Goal: Answer question/provide support: Share knowledge or assist other users

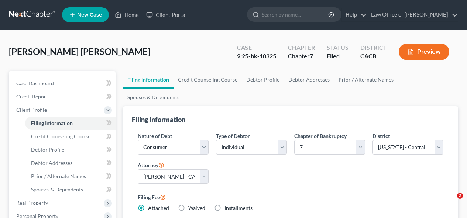
select select "1"
select select "0"
select select "7"
select select "0"
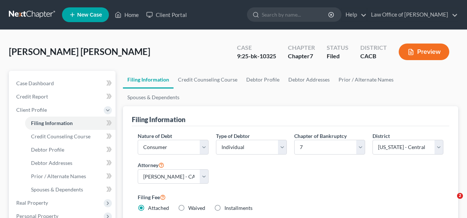
select select "4"
select select "1"
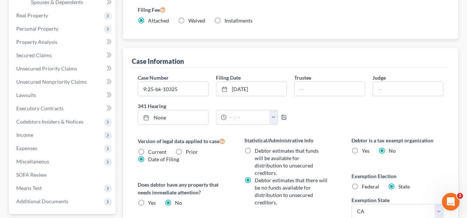
scroll to position [192, 0]
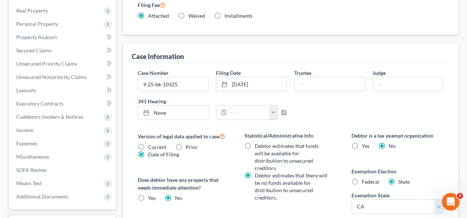
click at [64, 134] on span "Income" at bounding box center [62, 130] width 105 height 13
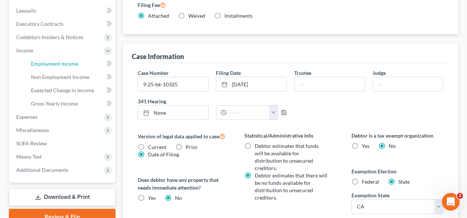
click at [72, 66] on span "Employment Income" at bounding box center [54, 64] width 47 height 6
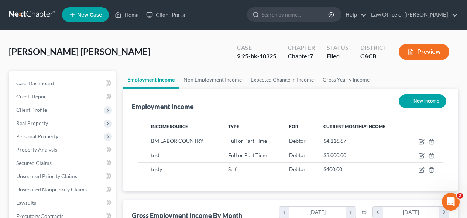
scroll to position [133, 187]
select select "1"
select select "0"
select select "7"
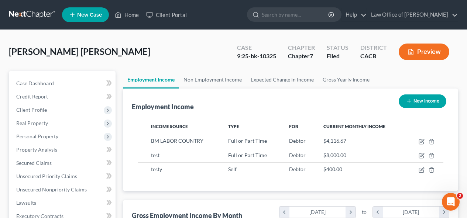
select select "0"
select select "4"
select select "1"
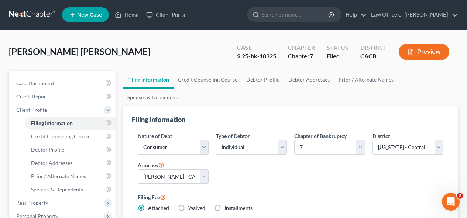
scroll to position [272, 0]
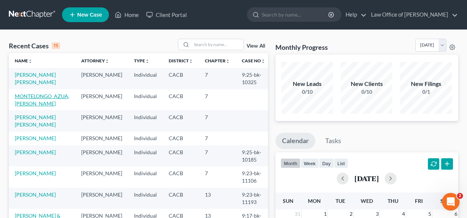
click at [63, 95] on link "MONTELONGO_AZUA, [PERSON_NAME]" at bounding box center [42, 100] width 55 height 14
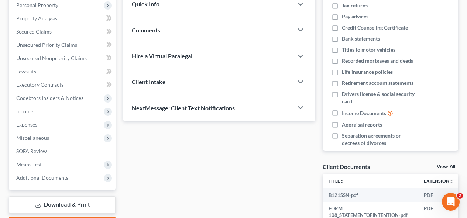
scroll to position [133, 0]
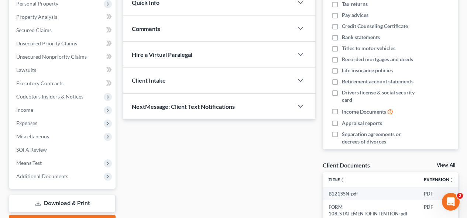
click at [32, 110] on span "Income" at bounding box center [24, 110] width 17 height 6
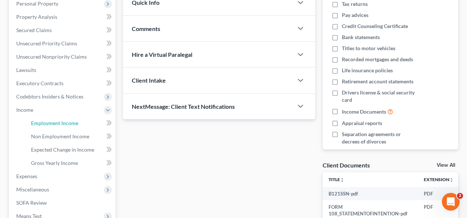
click at [38, 121] on span "Employment Income" at bounding box center [54, 123] width 47 height 6
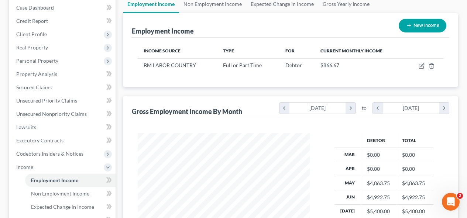
scroll to position [77, 0]
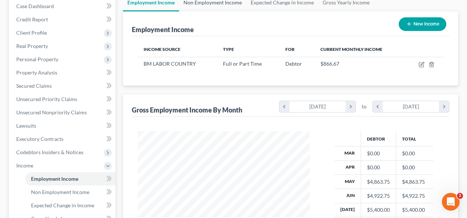
click at [219, 6] on link "Non Employment Income" at bounding box center [212, 3] width 67 height 18
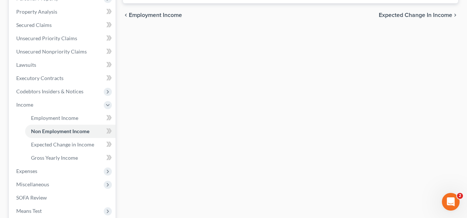
scroll to position [143, 0]
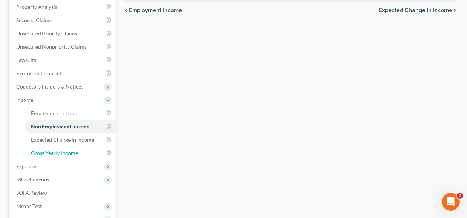
click at [58, 155] on span "Gross Yearly Income" at bounding box center [54, 153] width 47 height 6
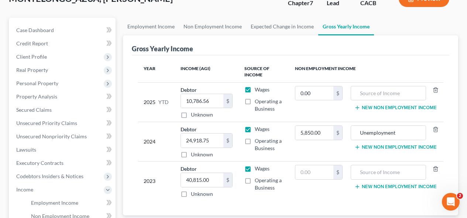
scroll to position [71, 0]
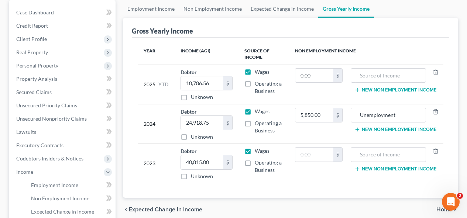
click at [406, 80] on input "text" at bounding box center [388, 76] width 67 height 14
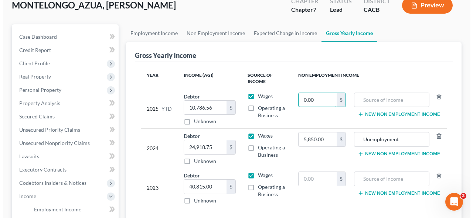
scroll to position [0, 0]
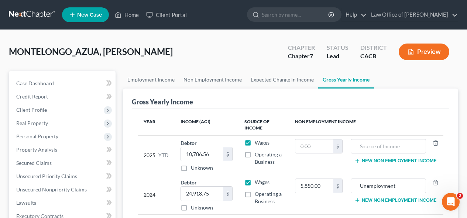
click at [417, 49] on button "Preview" at bounding box center [424, 52] width 51 height 17
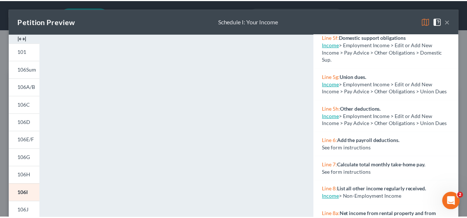
scroll to position [370, 0]
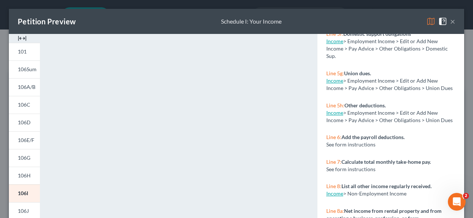
click at [450, 21] on button "×" at bounding box center [452, 21] width 5 height 9
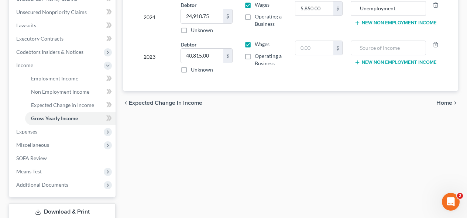
scroll to position [227, 0]
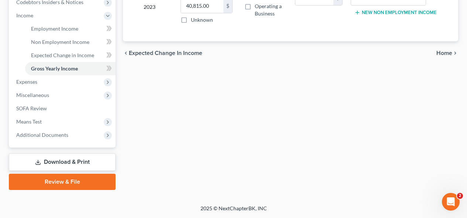
click at [69, 161] on link "Download & Print" at bounding box center [62, 162] width 107 height 17
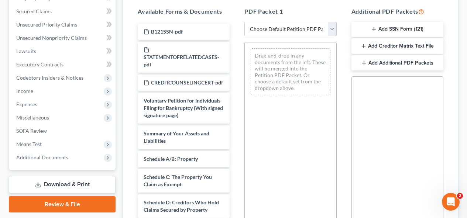
scroll to position [154, 0]
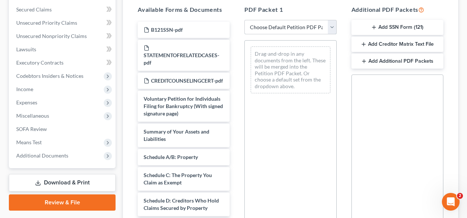
click at [327, 28] on select "Choose Default Petition PDF Packet Complete Bankruptcy Petition (all forms and …" at bounding box center [290, 27] width 92 height 15
select select "0"
click at [244, 20] on select "Choose Default Petition PDF Packet Complete Bankruptcy Petition (all forms and …" at bounding box center [290, 27] width 92 height 15
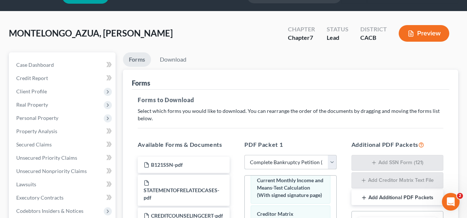
scroll to position [18, 0]
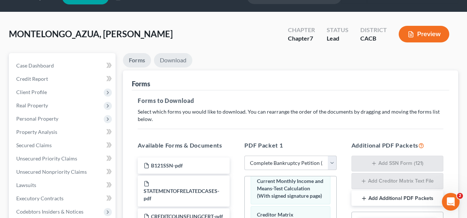
click at [176, 60] on link "Download" at bounding box center [173, 60] width 38 height 14
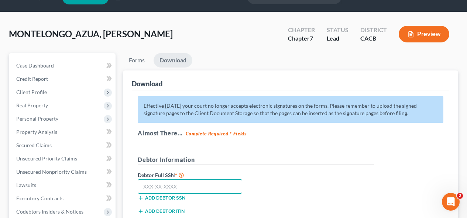
click at [187, 187] on input "text" at bounding box center [190, 186] width 104 height 15
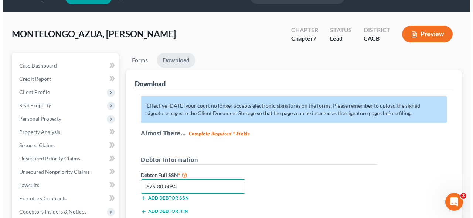
scroll to position [174, 0]
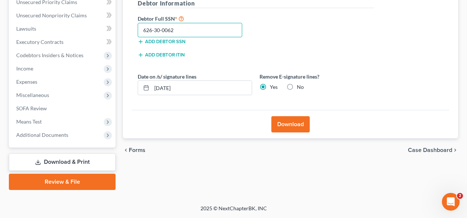
type input "626-30-0062"
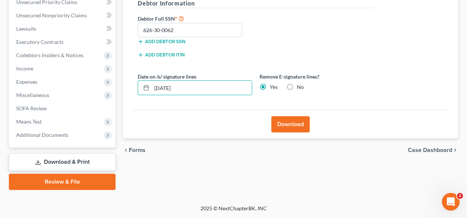
drag, startPoint x: 190, startPoint y: 87, endPoint x: 149, endPoint y: 89, distance: 41.4
click at [149, 89] on div "[DATE]" at bounding box center [195, 87] width 114 height 15
type input "[DATE]"
click at [302, 122] on button "Download" at bounding box center [290, 124] width 38 height 16
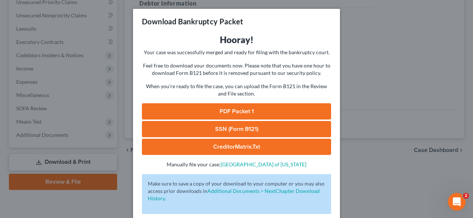
click at [231, 110] on link "PDF Packet 1" at bounding box center [236, 111] width 189 height 16
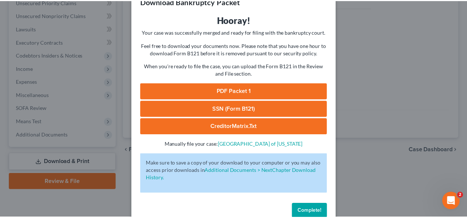
scroll to position [36, 0]
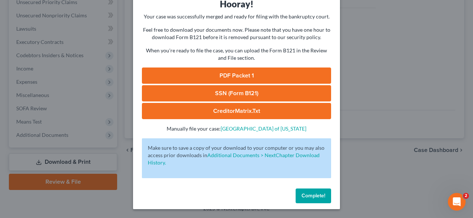
click at [323, 191] on button "Complete!" at bounding box center [312, 196] width 35 height 15
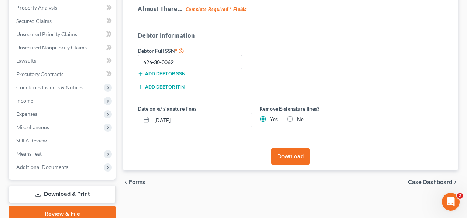
scroll to position [0, 0]
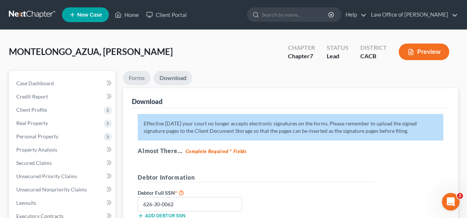
click at [134, 78] on link "Forms" at bounding box center [137, 78] width 28 height 14
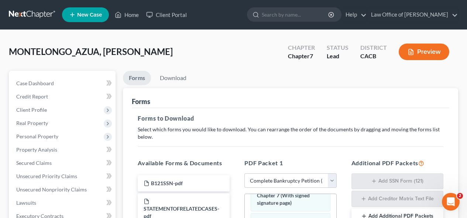
click at [424, 51] on button "Preview" at bounding box center [424, 52] width 51 height 17
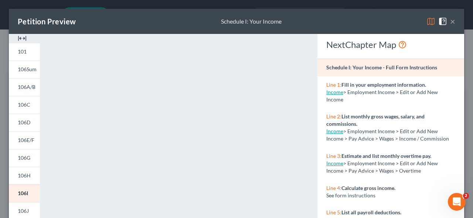
click at [331, 95] on link "Income" at bounding box center [334, 92] width 17 height 6
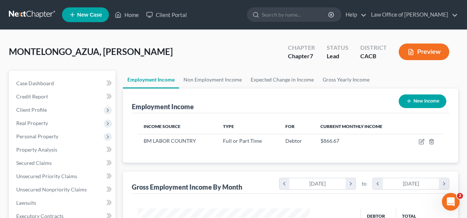
scroll to position [133, 187]
click at [418, 144] on td at bounding box center [425, 141] width 38 height 14
click at [422, 144] on icon "button" at bounding box center [421, 142] width 4 height 4
select select "0"
select select "4"
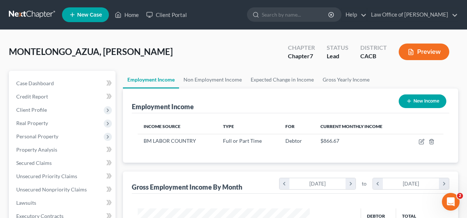
select select "3"
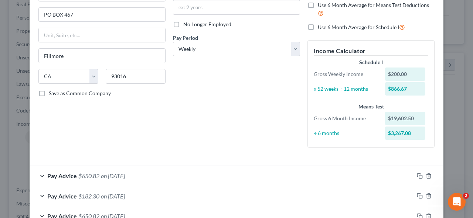
scroll to position [81, 0]
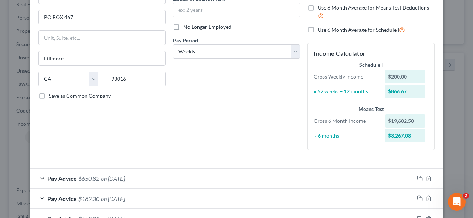
click at [340, 94] on div "x 52 weeks ÷ 12 months" at bounding box center [345, 91] width 71 height 7
click at [404, 92] on div "$866.67" at bounding box center [405, 91] width 41 height 13
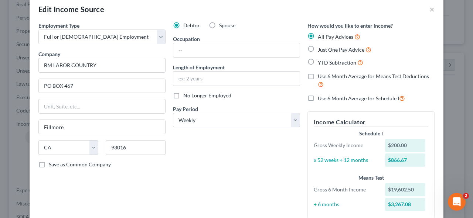
scroll to position [0, 0]
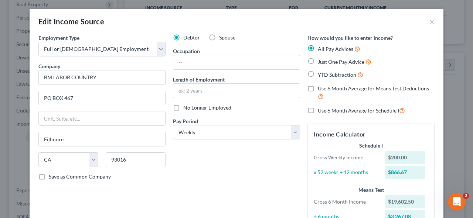
click at [317, 89] on label "Use 6 Month Average for Means Test Deductions" at bounding box center [375, 93] width 117 height 16
click at [320, 89] on input "Use 6 Month Average for Means Test Deductions" at bounding box center [322, 87] width 5 height 5
click at [317, 89] on label "Use 6 Month Average for Means Test Deductions" at bounding box center [375, 93] width 117 height 16
click at [320, 89] on input "Use 6 Month Average for Means Test Deductions" at bounding box center [322, 87] width 5 height 5
checkbox input "false"
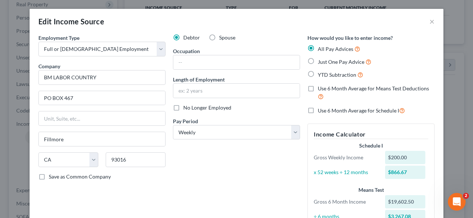
click at [317, 110] on label "Use 6 Month Average for Schedule I" at bounding box center [360, 110] width 87 height 8
click at [320, 110] on input "Use 6 Month Average for Schedule I" at bounding box center [322, 108] width 5 height 5
checkbox input "true"
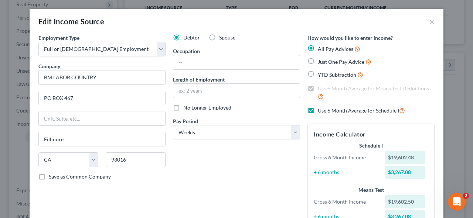
click at [317, 110] on label "Use 6 Month Average for Schedule I" at bounding box center [360, 110] width 87 height 8
click at [320, 110] on input "Use 6 Month Average for Schedule I" at bounding box center [322, 108] width 5 height 5
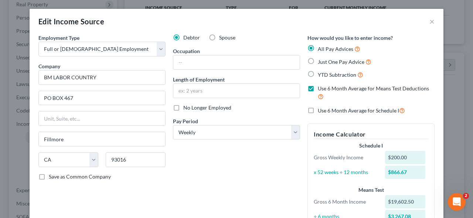
click at [317, 111] on label "Use 6 Month Average for Schedule I" at bounding box center [360, 110] width 87 height 8
click at [320, 111] on input "Use 6 Month Average for Schedule I" at bounding box center [322, 108] width 5 height 5
checkbox input "true"
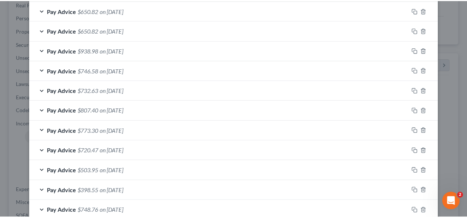
scroll to position [453, 0]
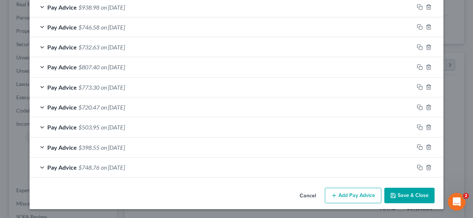
click at [410, 197] on button "Save & Close" at bounding box center [409, 196] width 50 height 16
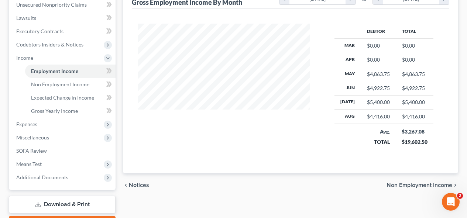
scroll to position [202, 0]
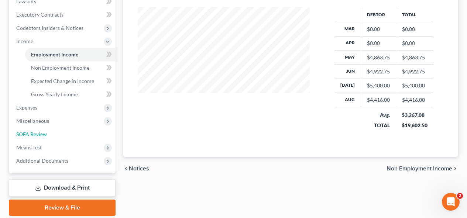
click at [40, 134] on span "SOFA Review" at bounding box center [31, 134] width 31 height 6
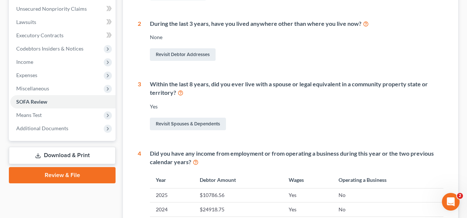
scroll to position [178, 0]
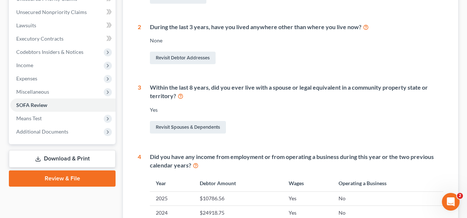
click at [32, 120] on span "Means Test" at bounding box center [28, 118] width 25 height 6
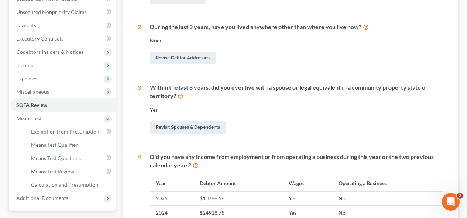
click at [39, 119] on span "Means Test" at bounding box center [28, 118] width 25 height 6
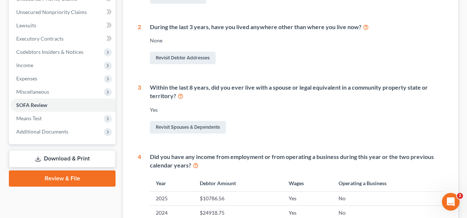
click at [39, 119] on span "Means Test" at bounding box center [28, 118] width 25 height 6
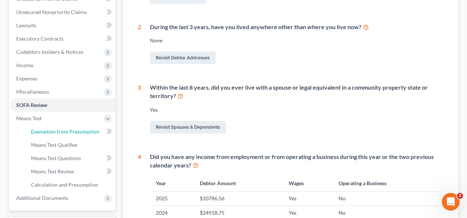
click at [47, 131] on span "Exemption from Presumption" at bounding box center [65, 131] width 68 height 6
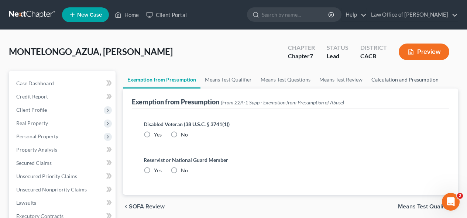
click at [412, 80] on link "Calculation and Presumption" at bounding box center [405, 80] width 76 height 18
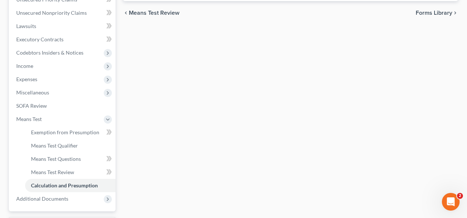
scroll to position [193, 0]
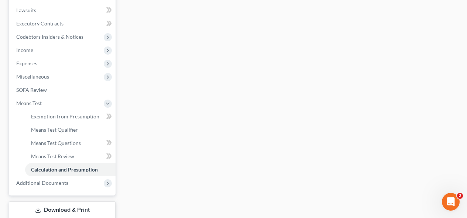
click at [63, 211] on link "Download & Print" at bounding box center [62, 210] width 107 height 17
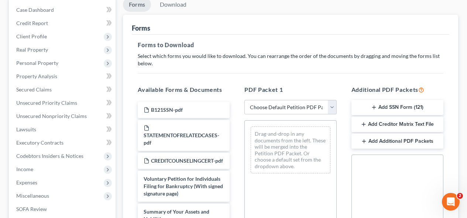
scroll to position [83, 0]
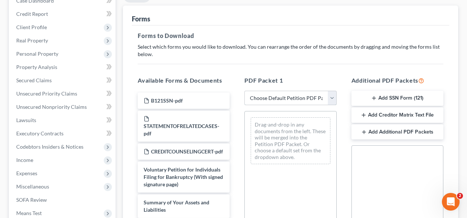
click at [333, 102] on select "Choose Default Petition PDF Packet Complete Bankruptcy Petition (all forms and …" at bounding box center [290, 98] width 92 height 15
select select "0"
click at [244, 91] on select "Choose Default Petition PDF Packet Complete Bankruptcy Petition (all forms and …" at bounding box center [290, 98] width 92 height 15
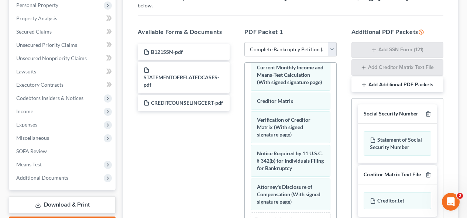
scroll to position [0, 0]
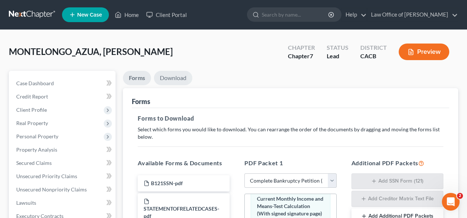
click at [171, 75] on link "Download" at bounding box center [173, 78] width 38 height 14
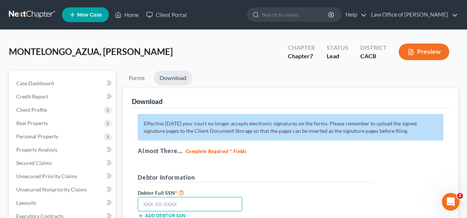
click at [199, 206] on input "text" at bounding box center [190, 204] width 104 height 15
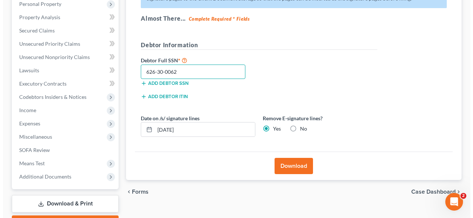
scroll to position [142, 0]
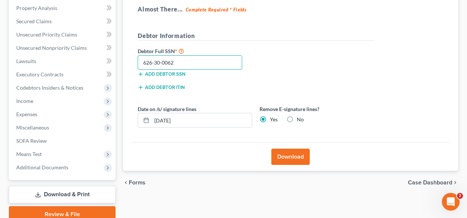
type input "626-30-0062"
click at [169, 119] on input "[DATE]" at bounding box center [202, 120] width 100 height 14
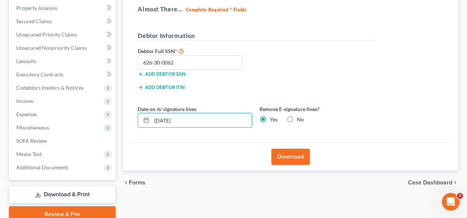
type input "[DATE]"
click at [293, 156] on button "Download" at bounding box center [290, 157] width 38 height 16
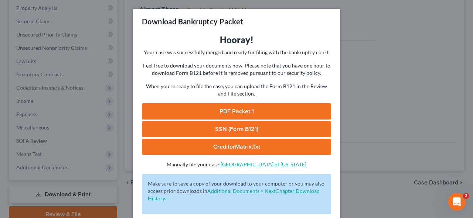
click at [249, 111] on link "PDF Packet 1" at bounding box center [236, 111] width 189 height 16
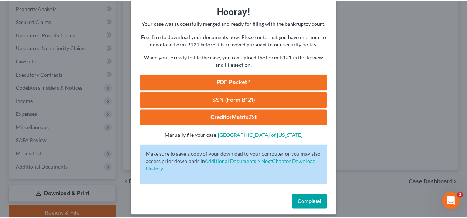
scroll to position [36, 0]
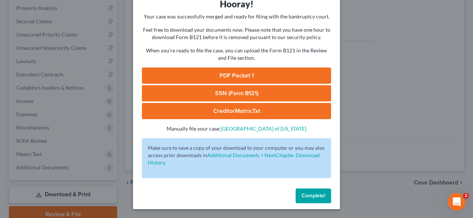
click at [301, 193] on span "Complete!" at bounding box center [313, 196] width 24 height 6
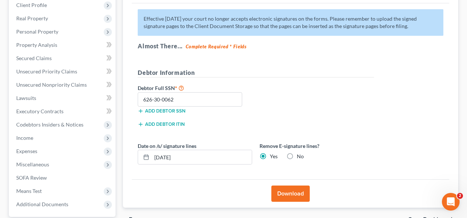
scroll to position [174, 0]
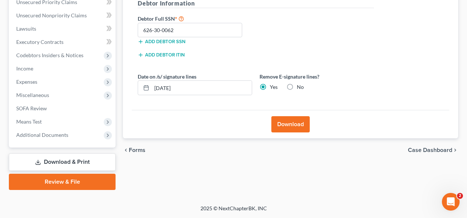
click at [82, 161] on link "Download & Print" at bounding box center [62, 162] width 107 height 17
click at [83, 163] on link "Download & Print" at bounding box center [62, 162] width 107 height 17
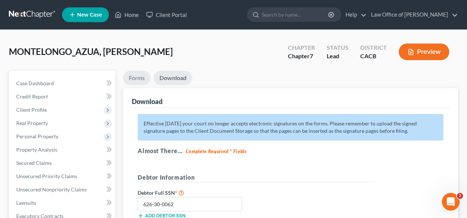
click at [137, 81] on link "Forms" at bounding box center [137, 78] width 28 height 14
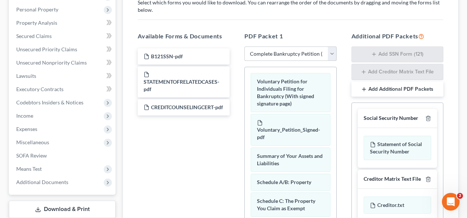
click at [329, 52] on select "Choose Default Petition PDF Packet Complete Bankruptcy Petition (all forms and …" at bounding box center [290, 54] width 92 height 15
click at [333, 52] on select "Choose Default Petition PDF Packet Complete Bankruptcy Petition (all forms and …" at bounding box center [290, 54] width 92 height 15
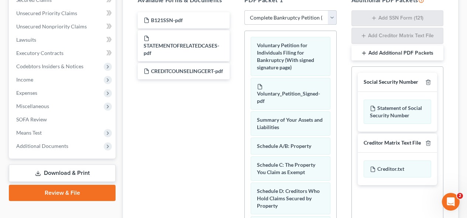
click at [332, 20] on select "Choose Default Petition PDF Packet Complete Bankruptcy Petition (all forms and …" at bounding box center [290, 17] width 92 height 15
click at [244, 10] on select "Choose Default Petition PDF Packet Complete Bankruptcy Petition (all forms and …" at bounding box center [290, 17] width 92 height 15
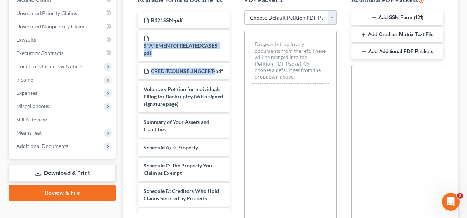
drag, startPoint x: 236, startPoint y: 68, endPoint x: 236, endPoint y: 38, distance: 29.9
click at [236, 38] on div "B121SSN-pdf STATEMENTOFRELATEDCASES-pdf CREDITCOUNSELINGCERT-pdf Voluntary Peti…" at bounding box center [184, 111] width 104 height 203
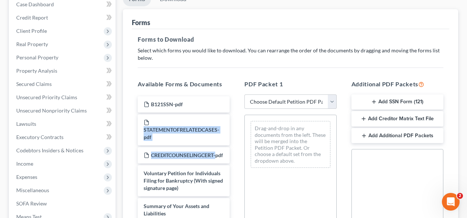
scroll to position [78, 0]
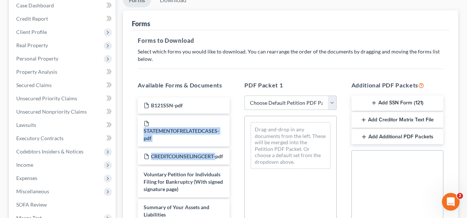
click at [332, 104] on select "Choose Default Petition PDF Packet Complete Bankruptcy Petition (all forms and …" at bounding box center [290, 103] width 92 height 15
select select "0"
click at [244, 96] on select "Choose Default Petition PDF Packet Complete Bankruptcy Petition (all forms and …" at bounding box center [290, 103] width 92 height 15
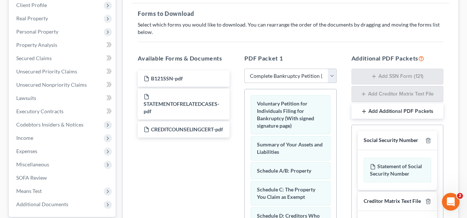
scroll to position [246, 0]
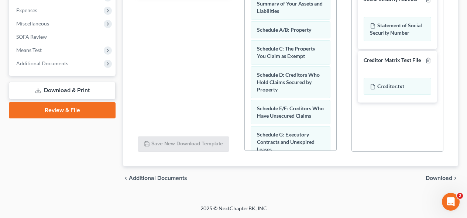
click at [78, 65] on span "Additional Documents" at bounding box center [62, 63] width 105 height 13
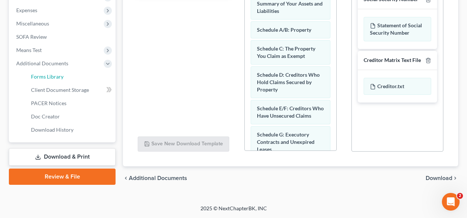
click at [69, 78] on link "Forms Library" at bounding box center [70, 76] width 90 height 13
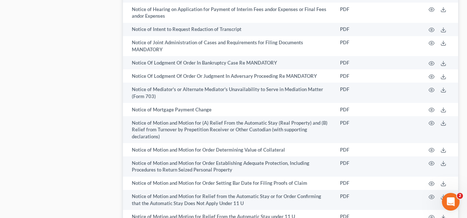
scroll to position [2419, 0]
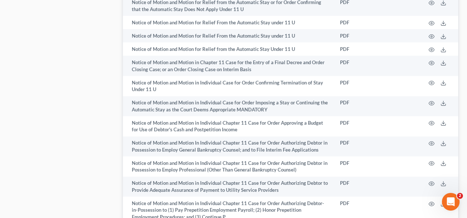
click at [454, 200] on icon "Open Intercom Messenger" at bounding box center [451, 202] width 12 height 12
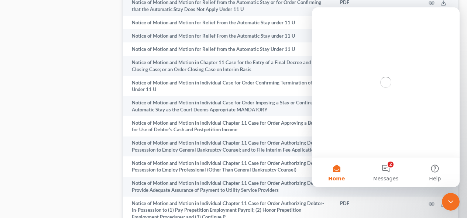
scroll to position [0, 0]
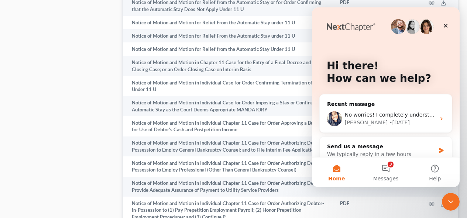
click at [388, 169] on button "3 Messages" at bounding box center [385, 173] width 49 height 30
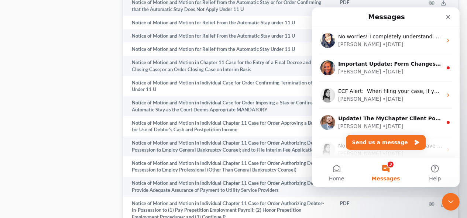
click at [343, 153] on div "[PERSON_NAME]" at bounding box center [359, 154] width 43 height 8
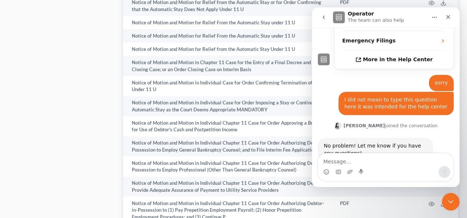
scroll to position [178, 0]
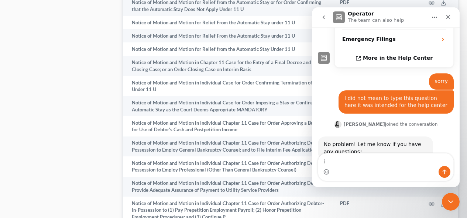
type textarea "i"
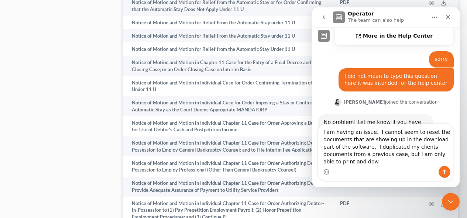
scroll to position [207, 0]
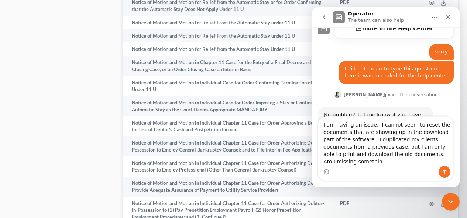
type textarea "I am having an issue. I cannot seem to reset the documents that are showing up …"
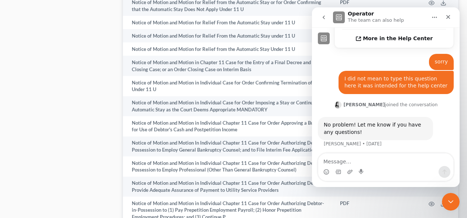
scroll to position [256, 0]
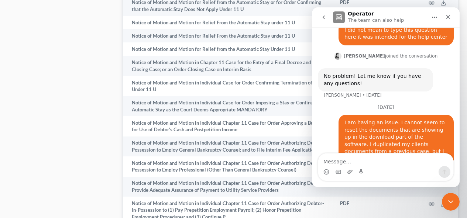
click at [449, 17] on icon "Close" at bounding box center [448, 17] width 6 height 6
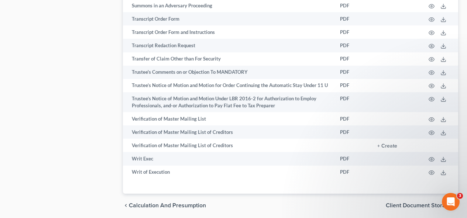
scroll to position [0, 0]
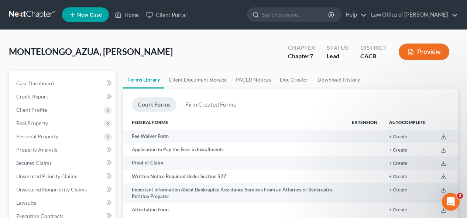
drag, startPoint x: 16, startPoint y: 5, endPoint x: 459, endPoint y: 197, distance: 483.0
click at [459, 197] on span "2" at bounding box center [460, 196] width 6 height 6
click at [347, 13] on link "Help" at bounding box center [354, 14] width 25 height 13
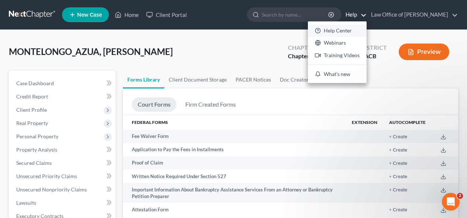
click at [338, 33] on link "Help Center" at bounding box center [337, 30] width 59 height 13
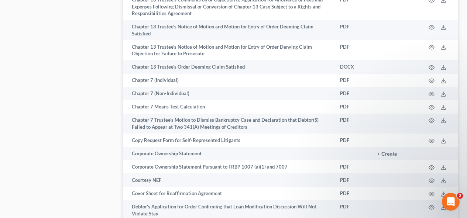
scroll to position [783, 0]
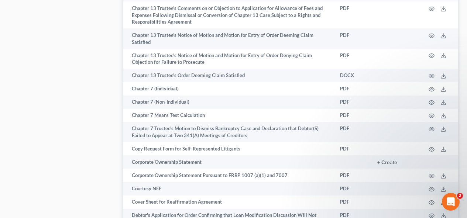
click at [157, 96] on td "Chapter 7 (Individual)" at bounding box center [228, 88] width 211 height 13
click at [430, 92] on icon "button" at bounding box center [432, 89] width 6 height 6
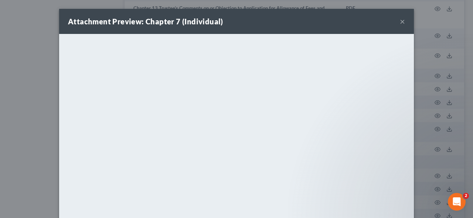
click at [399, 23] on button "×" at bounding box center [401, 21] width 5 height 9
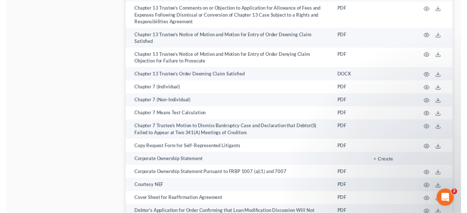
scroll to position [0, 0]
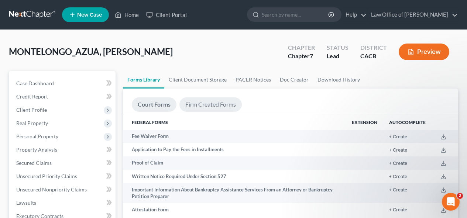
click at [209, 107] on link "Firm Created Forms" at bounding box center [210, 104] width 62 height 14
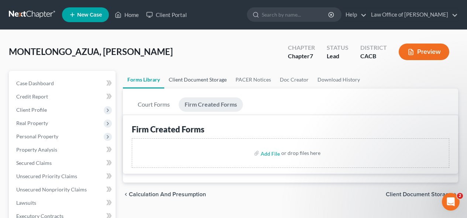
click at [208, 80] on link "Client Document Storage" at bounding box center [197, 80] width 67 height 18
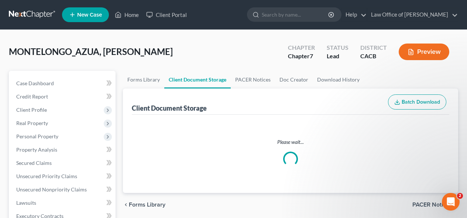
select select "51"
select select "55"
select select "57"
select select "10"
select select "56"
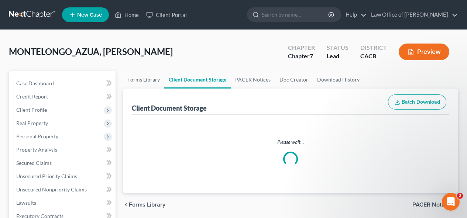
select select "65"
select select "60"
select select "59"
select select "58"
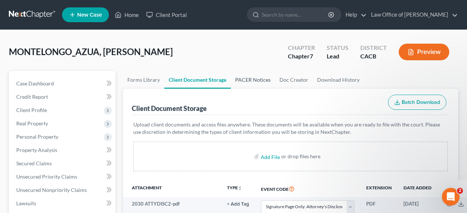
click at [264, 81] on link "PACER Notices" at bounding box center [253, 80] width 44 height 18
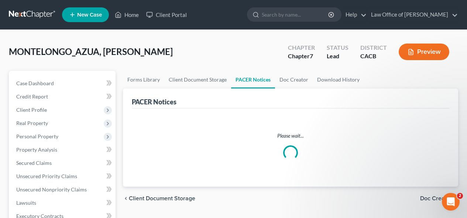
scroll to position [256, 0]
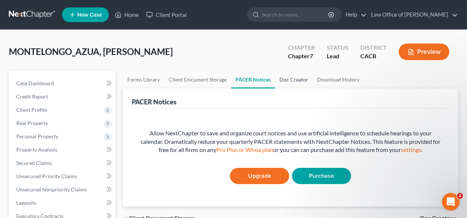
click at [287, 80] on link "Doc Creator" at bounding box center [294, 80] width 38 height 18
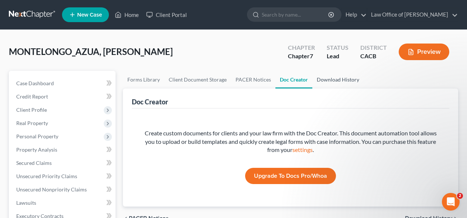
click at [328, 80] on link "Download History" at bounding box center [337, 80] width 51 height 18
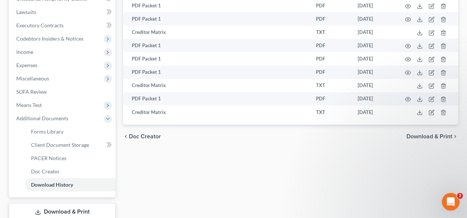
scroll to position [241, 0]
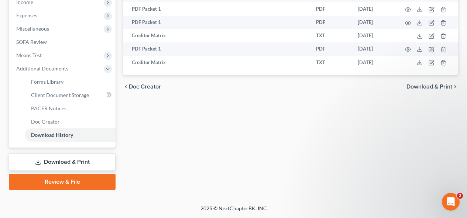
click at [73, 179] on link "Review & File" at bounding box center [62, 182] width 107 height 16
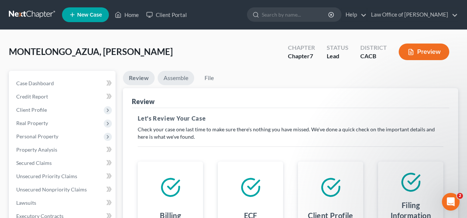
click at [178, 85] on link "Assemble" at bounding box center [176, 78] width 37 height 14
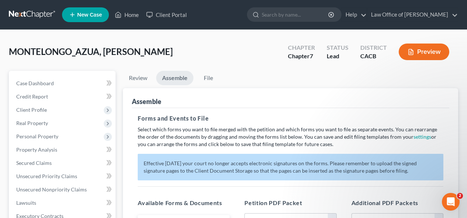
click at [430, 53] on button "Preview" at bounding box center [424, 52] width 51 height 17
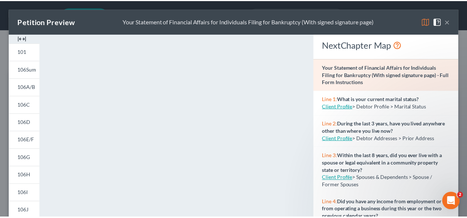
scroll to position [320, 0]
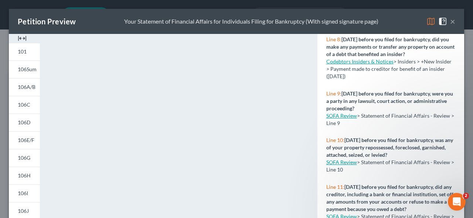
click at [30, 49] on link "101" at bounding box center [24, 52] width 31 height 18
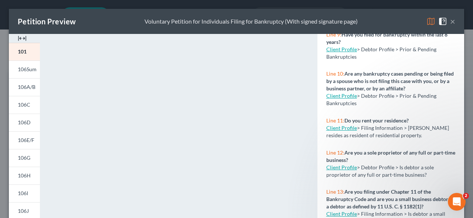
click at [332, 52] on link "Client Profile" at bounding box center [341, 49] width 31 height 6
select select "1"
select select "2"
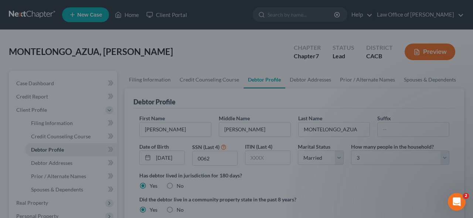
radio input "true"
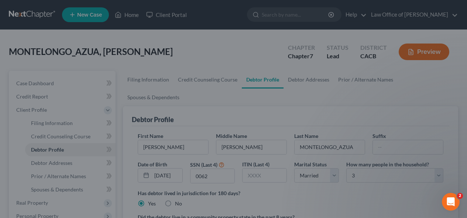
select select "1"
select select "2"
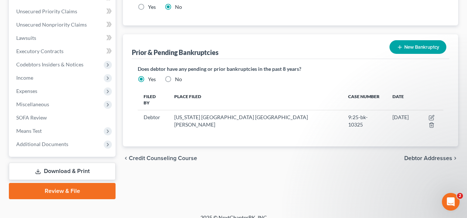
scroll to position [254, 0]
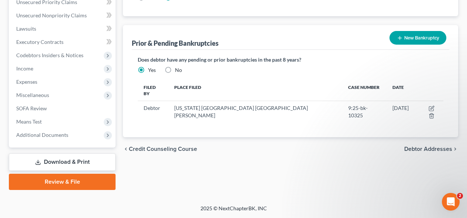
click at [65, 164] on link "Download & Print" at bounding box center [62, 162] width 107 height 17
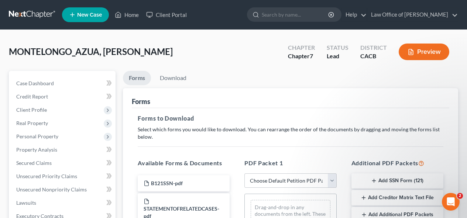
click at [399, 164] on h5 "Additional PDF Packets" at bounding box center [397, 163] width 92 height 9
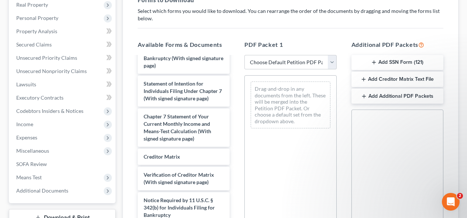
scroll to position [117, 0]
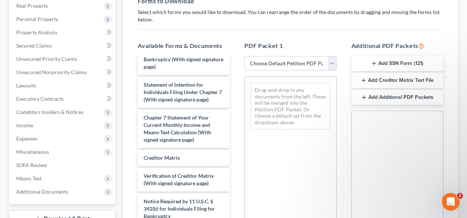
click at [331, 58] on select "Choose Default Petition PDF Packet Complete Bankruptcy Petition (all forms and …" at bounding box center [290, 63] width 92 height 15
select select "1"
click at [244, 56] on select "Choose Default Petition PDF Packet Complete Bankruptcy Petition (all forms and …" at bounding box center [290, 63] width 92 height 15
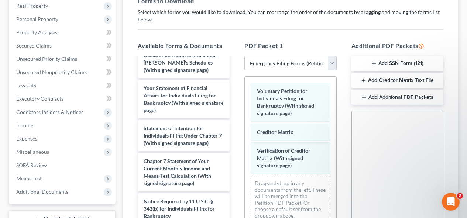
scroll to position [294, 0]
click at [320, 96] on div "Voluntary Petition for Individuals Filing for Bankruptcy (With signed signature…" at bounding box center [290, 102] width 79 height 39
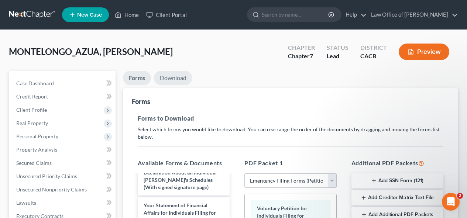
click at [175, 81] on link "Download" at bounding box center [173, 78] width 38 height 14
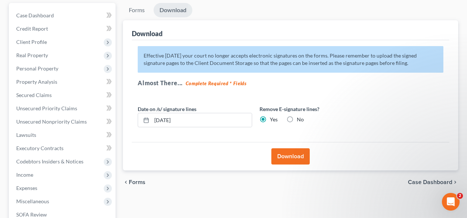
scroll to position [69, 0]
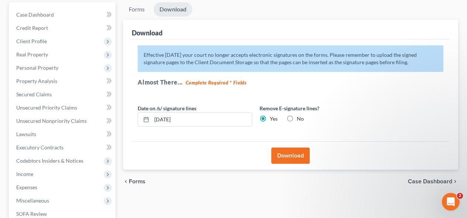
click at [302, 156] on button "Download" at bounding box center [290, 156] width 38 height 16
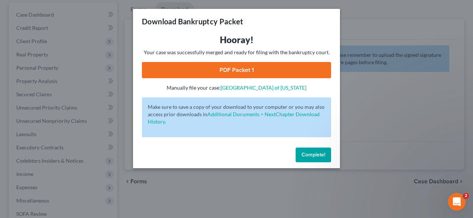
click at [289, 75] on link "PDF Packet 1" at bounding box center [236, 70] width 189 height 16
click at [313, 150] on button "Complete!" at bounding box center [312, 155] width 35 height 15
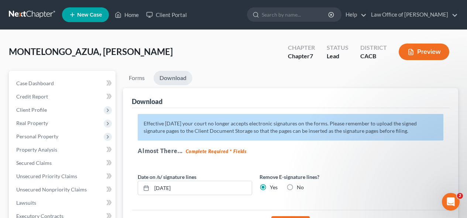
scroll to position [174, 0]
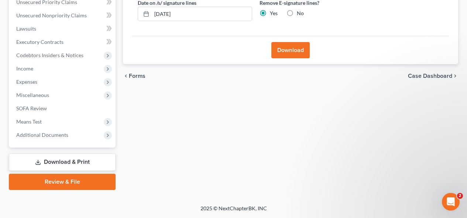
click at [65, 163] on link "Download & Print" at bounding box center [62, 162] width 107 height 17
click at [59, 163] on link "Download & Print" at bounding box center [62, 162] width 107 height 17
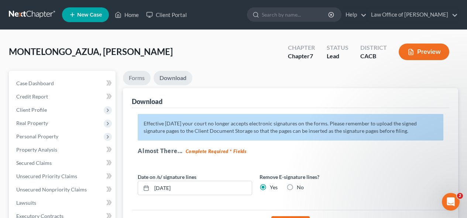
click at [139, 80] on link "Forms" at bounding box center [137, 78] width 28 height 14
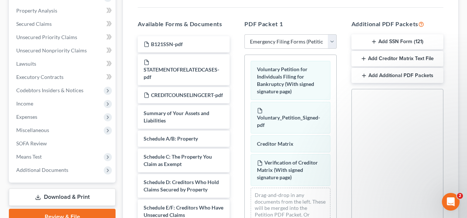
click at [198, 42] on div "B121SSN-pdf" at bounding box center [184, 44] width 92 height 16
click at [199, 62] on div "STATEMENTOFRELATEDCASES-pdf" at bounding box center [184, 69] width 92 height 31
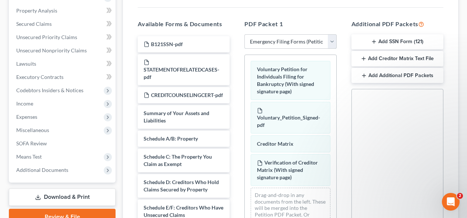
click at [296, 42] on select "Choose Default Petition PDF Packet Complete Bankruptcy Petition (all forms and …" at bounding box center [290, 41] width 92 height 15
click at [244, 34] on select "Choose Default Petition PDF Packet Complete Bankruptcy Petition (all forms and …" at bounding box center [290, 41] width 92 height 15
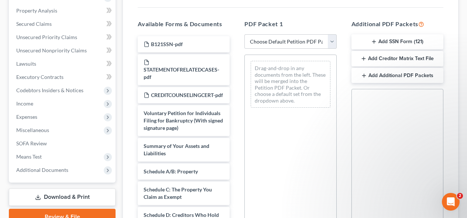
click at [190, 48] on div "B121SSN-pdf" at bounding box center [184, 44] width 92 height 16
click at [331, 40] on select "Choose Default Petition PDF Packet Complete Bankruptcy Petition (all forms and …" at bounding box center [290, 41] width 92 height 15
select select "2"
click at [244, 34] on select "Choose Default Petition PDF Packet Complete Bankruptcy Petition (all forms and …" at bounding box center [290, 41] width 92 height 15
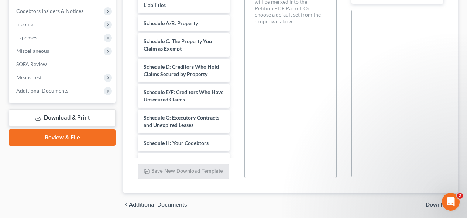
click at [198, 31] on div "Schedule A/B: Property" at bounding box center [184, 23] width 92 height 16
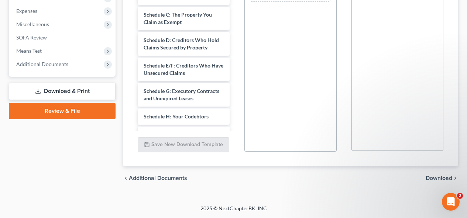
click at [169, 178] on span "Additional Documents" at bounding box center [158, 178] width 58 height 6
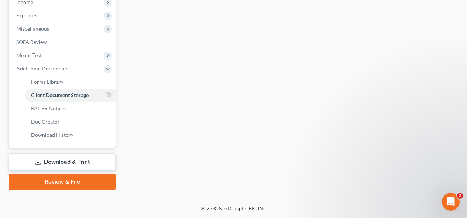
scroll to position [173, 0]
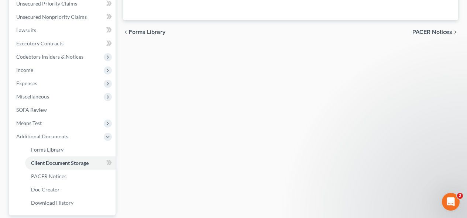
select select "51"
select select "55"
select select "57"
select select "10"
select select "56"
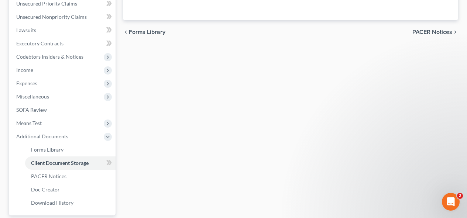
select select "65"
select select "60"
select select "59"
select select "58"
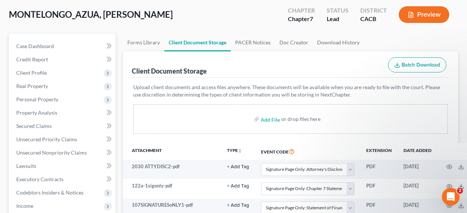
scroll to position [36, 0]
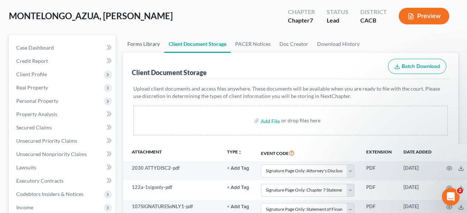
click at [143, 44] on link "Forms Library" at bounding box center [143, 44] width 41 height 18
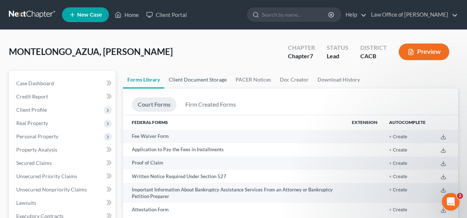
click at [206, 80] on link "Client Document Storage" at bounding box center [197, 80] width 67 height 18
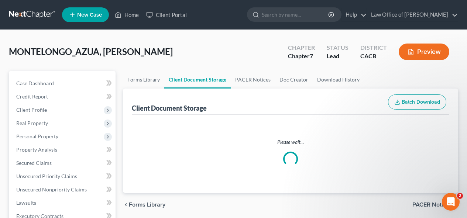
select select "51"
select select "55"
select select "57"
select select "10"
select select "56"
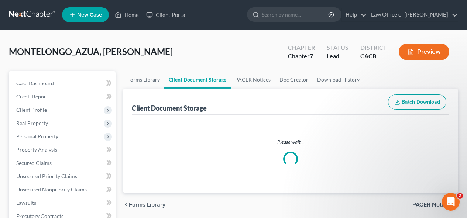
select select "65"
select select "60"
select select "59"
select select "58"
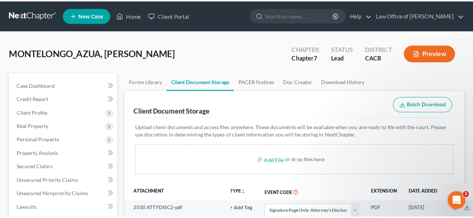
scroll to position [262, 0]
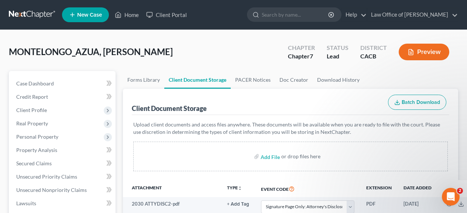
click at [430, 55] on button "Preview" at bounding box center [424, 52] width 51 height 17
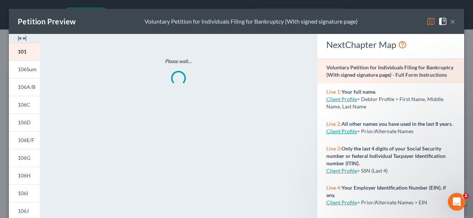
scroll to position [256, 0]
click at [28, 69] on span "106Sum" at bounding box center [27, 69] width 19 height 6
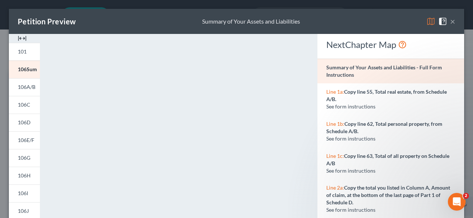
drag, startPoint x: 472, startPoint y: 6, endPoint x: 333, endPoint y: 47, distance: 145.3
click at [333, 47] on div "NextChapter Map" at bounding box center [390, 45] width 129 height 12
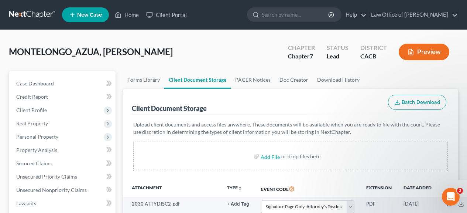
scroll to position [262, 0]
drag, startPoint x: 468, startPoint y: 76, endPoint x: 471, endPoint y: 97, distance: 21.2
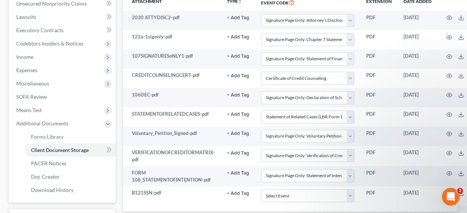
scroll to position [246, 0]
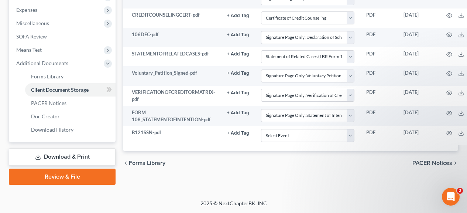
click at [87, 155] on link "Download & Print" at bounding box center [62, 156] width 107 height 17
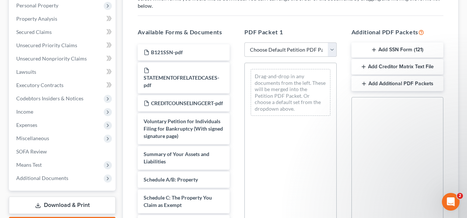
scroll to position [145, 0]
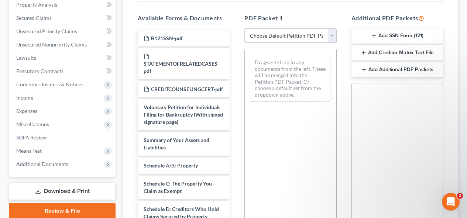
click at [169, 130] on div "Voluntary Petition for Individuals Filing for Bankruptcy (With signed signature…" at bounding box center [184, 114] width 92 height 31
click at [187, 119] on span "Voluntary Petition for Individuals Filing for Bankruptcy (With signed signature…" at bounding box center [183, 114] width 79 height 21
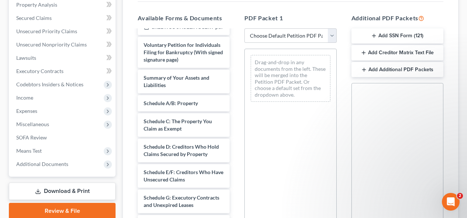
scroll to position [0, 0]
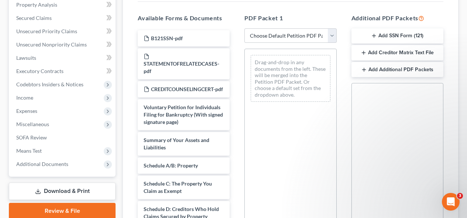
click at [451, 197] on icon "Open Intercom Messenger" at bounding box center [451, 202] width 12 height 12
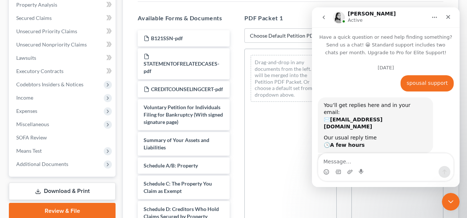
scroll to position [256, 0]
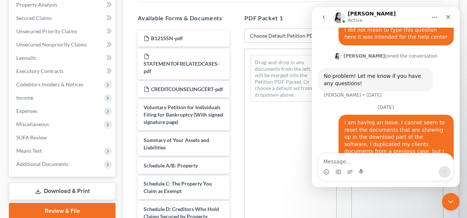
click at [250, 193] on div "Drag-and-drop in any documents from the left. These will be merged into the Pet…" at bounding box center [290, 150] width 92 height 203
click at [447, 18] on icon "Close" at bounding box center [448, 17] width 4 height 4
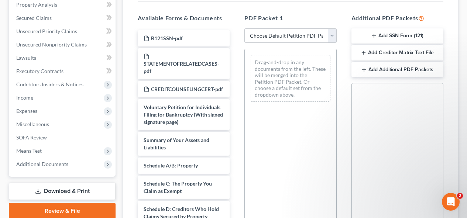
scroll to position [0, 0]
click at [314, 36] on select "Choose Default Petition PDF Packet Complete Bankruptcy Petition (all forms and …" at bounding box center [290, 35] width 92 height 15
click at [381, 5] on div "Forms to Download Select which forms you would like to download. You can rearra…" at bounding box center [290, 115] width 317 height 304
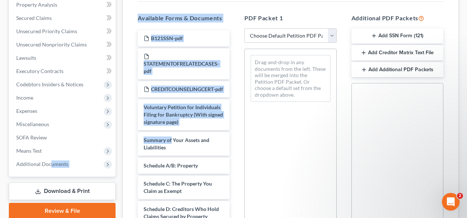
drag, startPoint x: 49, startPoint y: 165, endPoint x: 171, endPoint y: 155, distance: 122.6
click at [171, 155] on div "Petition Navigation Case Dashboard Payments Invoices Payments Payments Credit R…" at bounding box center [233, 108] width 457 height 365
click at [60, 214] on link "Review & File" at bounding box center [62, 211] width 107 height 16
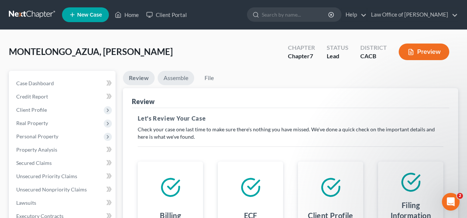
click at [175, 77] on link "Assemble" at bounding box center [176, 78] width 37 height 14
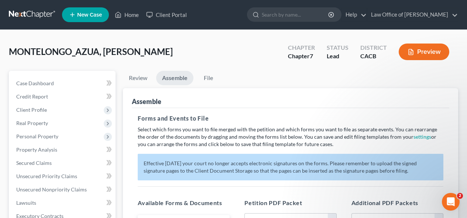
scroll to position [191, 0]
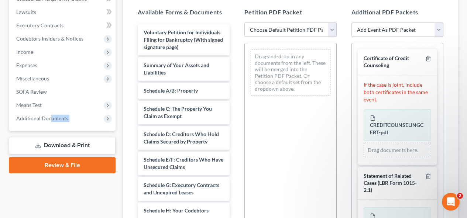
click at [320, 138] on div "Drag-and-drop in any documents from the left. These will be merged into the Pet…" at bounding box center [290, 144] width 92 height 203
click at [327, 32] on select "Choose Default Petition PDF Packet Complete Bankruptcy Petition (all forms and …" at bounding box center [290, 30] width 92 height 15
click at [350, 3] on div "Additional PDF Packets Add Event As PDF Packet Amended Chapter 11 Plan Amended …" at bounding box center [397, 127] width 107 height 250
click at [412, 28] on select "Add Event As PDF Packet Amended Chapter 11 Plan Amended Chapter 11 Small Busine…" at bounding box center [397, 30] width 92 height 15
click at [296, 37] on select "Choose Default Petition PDF Packet Complete Bankruptcy Petition (all forms and …" at bounding box center [290, 30] width 92 height 15
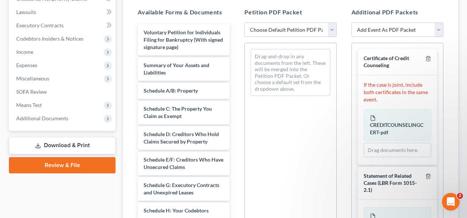
click at [244, 23] on select "Choose Default Petition PDF Packet Complete Bankruptcy Petition (all forms and …" at bounding box center [290, 30] width 92 height 15
click at [326, 31] on select "Choose Default Petition PDF Packet Complete Bankruptcy Petition (all forms and …" at bounding box center [290, 30] width 92 height 15
select select "0"
click at [244, 23] on select "Choose Default Petition PDF Packet Complete Bankruptcy Petition (all forms and …" at bounding box center [290, 30] width 92 height 15
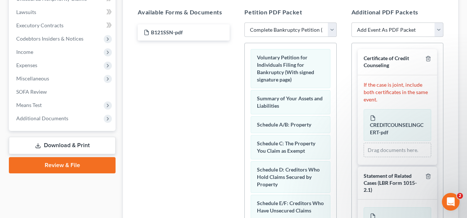
click at [312, 66] on div "Voluntary Petition for Individuals Filing for Bankruptcy (With signed signature…" at bounding box center [290, 68] width 79 height 39
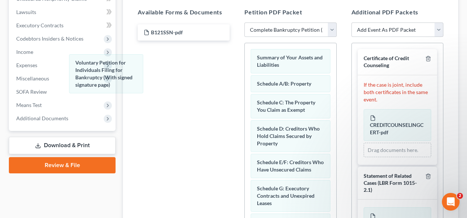
drag, startPoint x: 312, startPoint y: 66, endPoint x: 130, endPoint y: 71, distance: 182.1
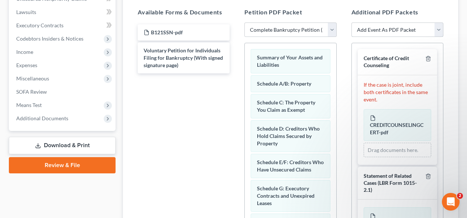
click at [439, 29] on select "Add Event As PDF Packet Amended Chapter 11 Plan Amended Chapter 11 Small Busine…" at bounding box center [397, 30] width 92 height 15
click at [381, 30] on select "Add Event As PDF Packet Amended Chapter 11 Plan Amended Chapter 11 Small Busine…" at bounding box center [397, 30] width 92 height 15
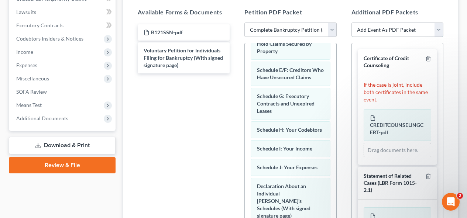
scroll to position [0, 0]
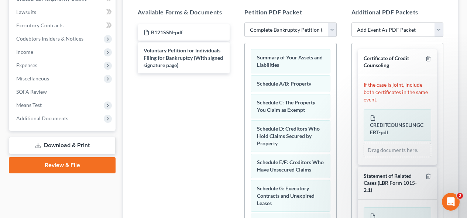
click at [193, 57] on span "Voluntary Petition for Individuals Filing for Bankruptcy (With signed signature…" at bounding box center [183, 57] width 79 height 21
click at [304, 30] on select "Choose Default Petition PDF Packet Complete Bankruptcy Petition (all forms and …" at bounding box center [290, 30] width 92 height 15
click at [448, 202] on icon "Open Intercom Messenger" at bounding box center [451, 202] width 12 height 12
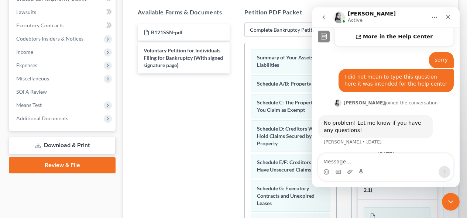
scroll to position [256, 0]
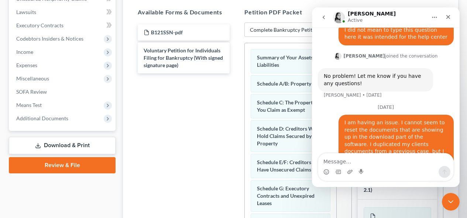
click at [422, 129] on div "I am having an issue. I cannot seem to reset the documents that are showing up …" at bounding box center [395, 148] width 103 height 58
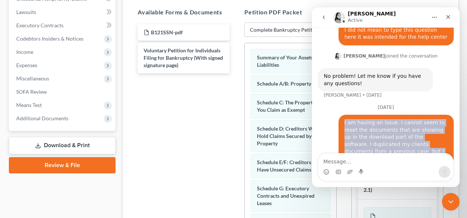
drag, startPoint x: 440, startPoint y: 138, endPoint x: 299, endPoint y: 103, distance: 145.2
click at [312, 103] on html "[PERSON_NAME] Active Have a quick question or need help finding something? Send…" at bounding box center [386, 97] width 148 height 180
copy div "I am having an issue. I cannot seem to reset the documents that are showing up …"
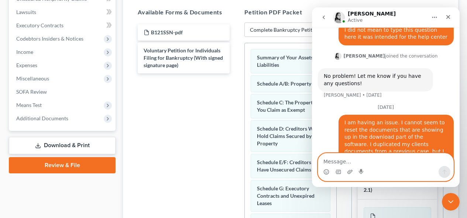
click at [337, 164] on textarea "Message…" at bounding box center [385, 160] width 135 height 13
paste textarea "I am having an issue. I cannot seem to reset the documents that are showing up …"
type textarea "I am having an issue. I cannot seem to reset the documents that are showing up …"
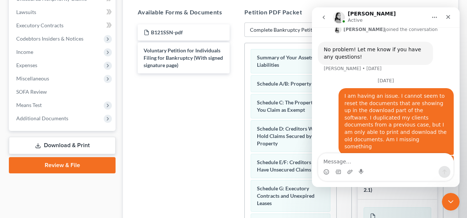
scroll to position [309, 0]
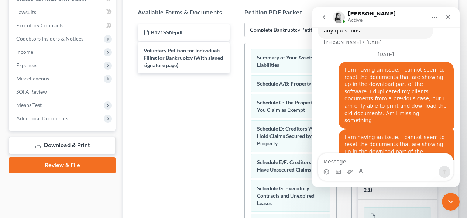
click at [448, 198] on icon "Close Intercom Messenger" at bounding box center [450, 202] width 9 height 9
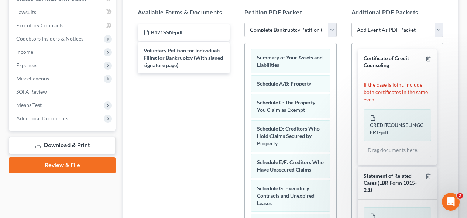
scroll to position [0, 0]
click at [450, 206] on icon "Open Intercom Messenger" at bounding box center [451, 202] width 12 height 12
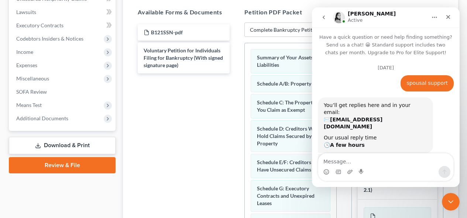
click at [386, 174] on div "Intercom messenger" at bounding box center [385, 172] width 135 height 12
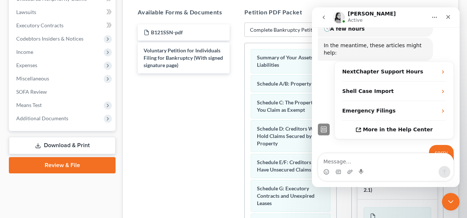
scroll to position [309, 0]
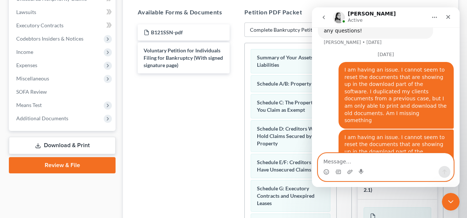
click at [368, 161] on textarea "Message…" at bounding box center [385, 160] width 135 height 13
click at [195, 65] on div "Voluntary Petition for Individuals Filing for Bankruptcy (With signed signature…" at bounding box center [184, 57] width 92 height 31
click at [450, 17] on icon "Close" at bounding box center [448, 17] width 6 height 6
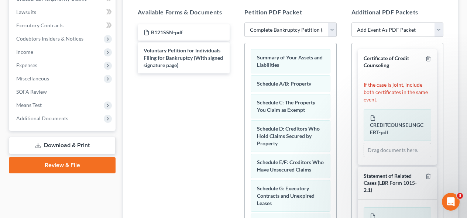
scroll to position [0, 0]
click at [34, 119] on span "Additional Documents" at bounding box center [42, 118] width 52 height 6
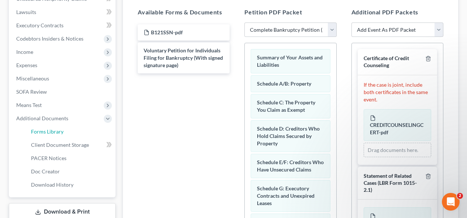
click at [46, 134] on span "Forms Library" at bounding box center [47, 131] width 32 height 6
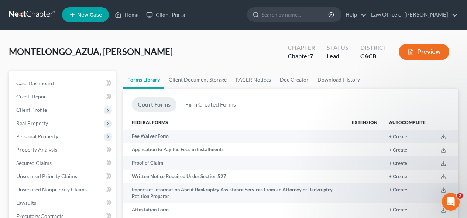
click at [302, 55] on div "Chapter 7" at bounding box center [301, 56] width 27 height 8
click at [201, 105] on link "Firm Created Forms" at bounding box center [210, 104] width 62 height 14
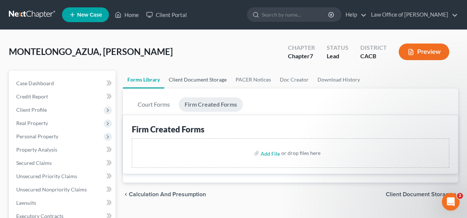
click at [211, 79] on link "Client Document Storage" at bounding box center [197, 80] width 67 height 18
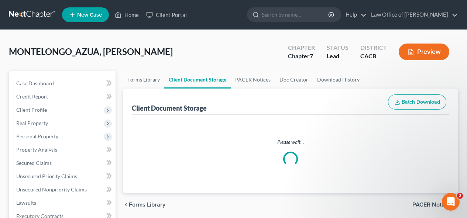
select select "51"
select select "55"
select select "57"
select select "10"
select select "56"
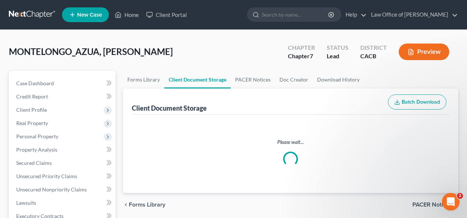
select select "65"
select select "60"
select select "59"
select select "58"
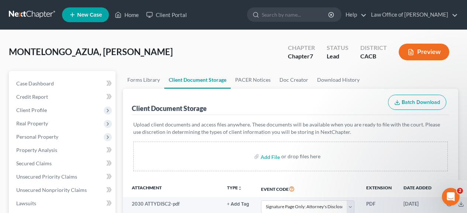
scroll to position [343, 0]
click at [255, 79] on link "PACER Notices" at bounding box center [253, 80] width 44 height 18
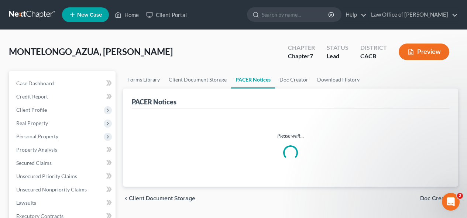
scroll to position [337, 0]
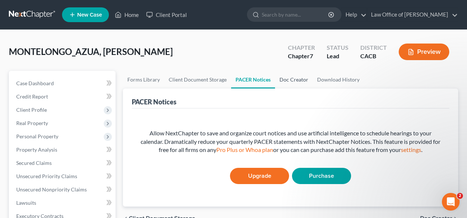
click at [294, 80] on link "Doc Creator" at bounding box center [294, 80] width 38 height 18
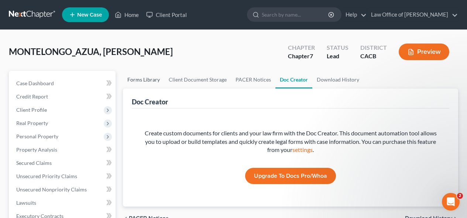
click at [136, 81] on link "Forms Library" at bounding box center [143, 80] width 41 height 18
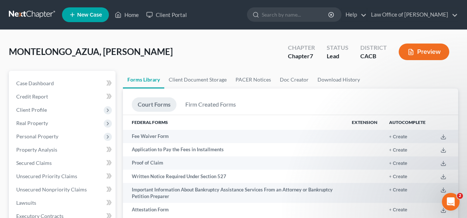
click at [27, 109] on span "Client Profile" at bounding box center [31, 110] width 31 height 6
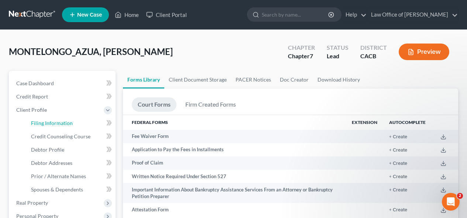
click at [40, 121] on span "Filing Information" at bounding box center [52, 123] width 42 height 6
select select "1"
select select "0"
select select "7"
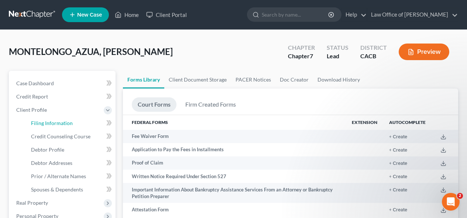
select select "0"
select select "4"
select select "1"
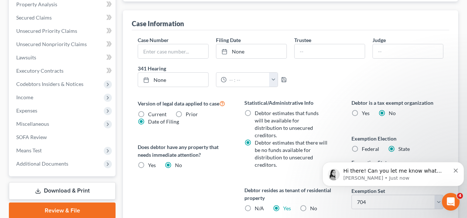
scroll to position [230, 0]
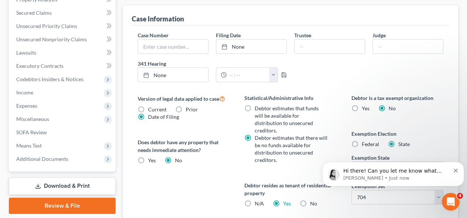
click at [426, 177] on p "[PERSON_NAME] • Just now" at bounding box center [396, 178] width 107 height 7
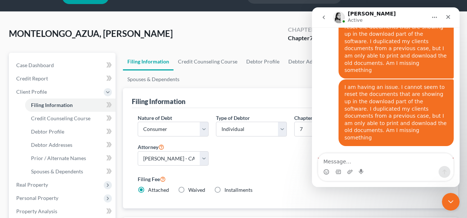
scroll to position [0, 0]
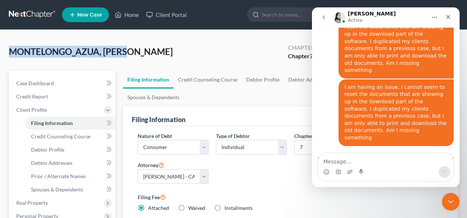
drag, startPoint x: 140, startPoint y: 52, endPoint x: 0, endPoint y: 56, distance: 140.0
copy span "MONTELONGO_AZUA, [PERSON_NAME]"
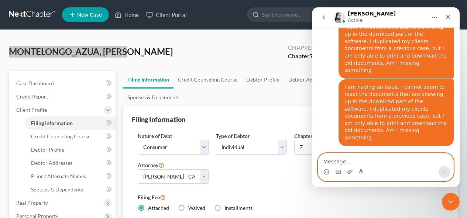
click at [342, 160] on textarea "Message…" at bounding box center [385, 160] width 135 height 13
paste textarea "MONTELONGO_AZUA, [PERSON_NAME]"
type textarea "MONTELONGO_AZUA, [PERSON_NAME]"
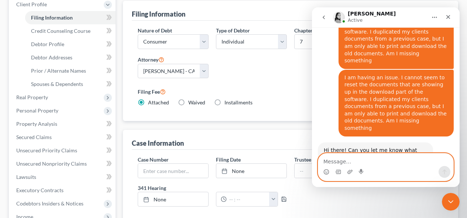
scroll to position [72, 0]
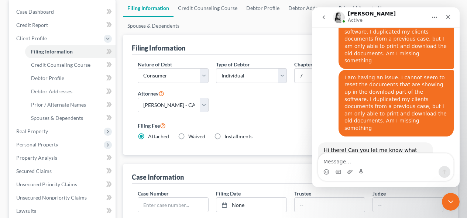
click at [449, 14] on icon "Close" at bounding box center [448, 17] width 6 height 6
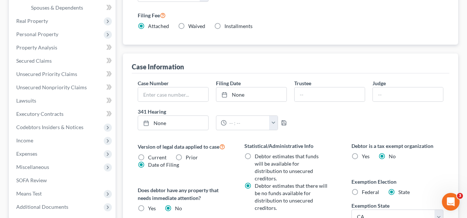
scroll to position [0, 0]
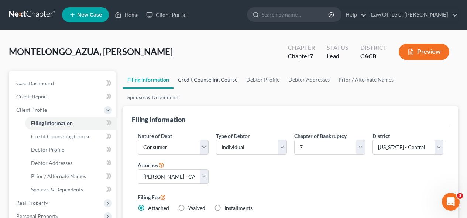
click at [225, 83] on link "Credit Counseling Course" at bounding box center [208, 80] width 68 height 18
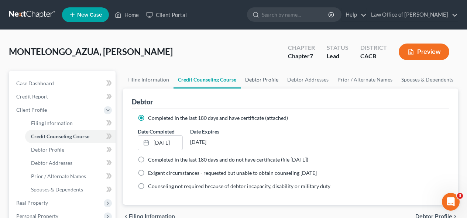
click at [257, 80] on link "Debtor Profile" at bounding box center [262, 80] width 42 height 18
select select "1"
select select "2"
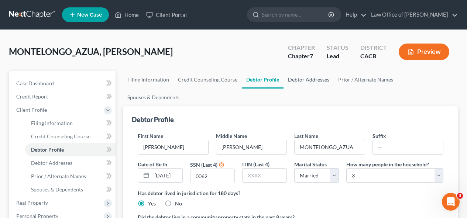
click at [299, 85] on link "Debtor Addresses" at bounding box center [309, 80] width 50 height 18
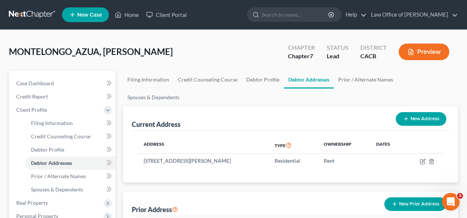
scroll to position [191, 0]
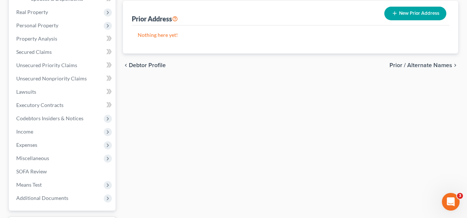
click at [25, 130] on span "Income" at bounding box center [24, 131] width 17 height 6
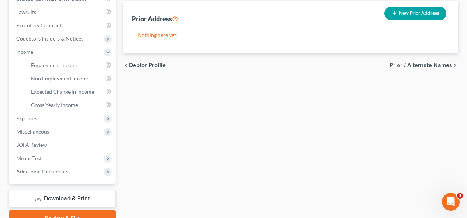
scroll to position [389, 0]
click at [36, 65] on span "Employment Income" at bounding box center [54, 65] width 47 height 6
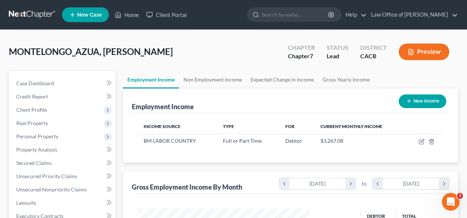
scroll to position [191, 0]
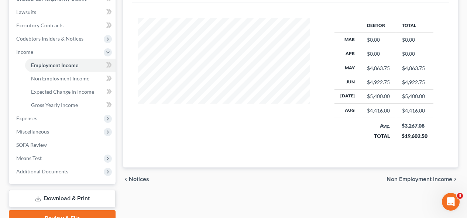
click at [58, 174] on span "Additional Documents" at bounding box center [42, 171] width 52 height 6
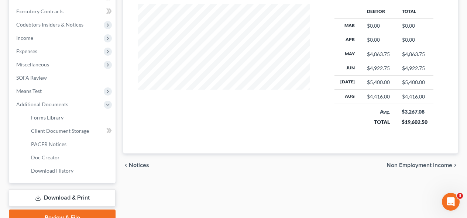
scroll to position [241, 0]
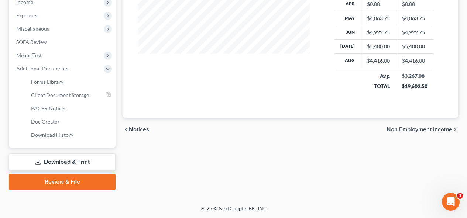
click at [73, 161] on link "Download & Print" at bounding box center [62, 162] width 107 height 17
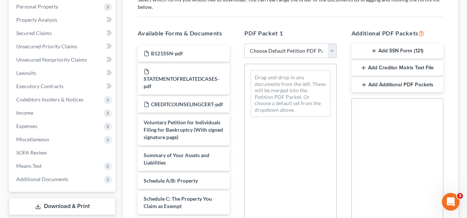
scroll to position [131, 0]
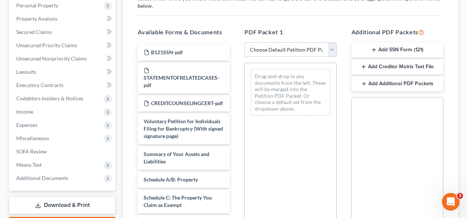
click at [375, 114] on div "Social Security Number Statement of Social Security Number Creditor Matrix Text…" at bounding box center [397, 181] width 92 height 168
click at [413, 33] on h5 "Additional PDF Packets" at bounding box center [397, 32] width 92 height 9
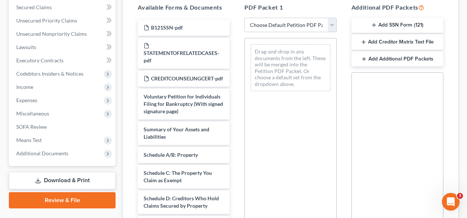
scroll to position [149, 0]
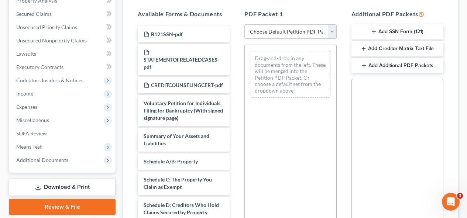
click at [35, 93] on span "Income" at bounding box center [62, 93] width 105 height 13
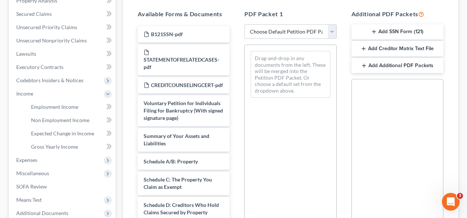
click at [442, 199] on div "Open Intercom Messenger" at bounding box center [451, 202] width 24 height 24
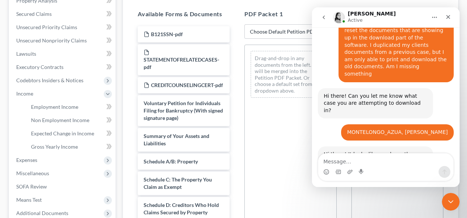
scroll to position [443, 0]
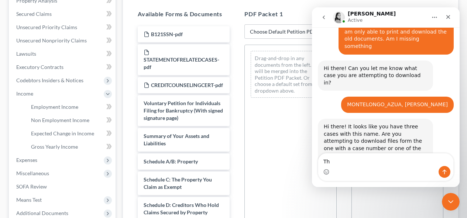
type textarea "T"
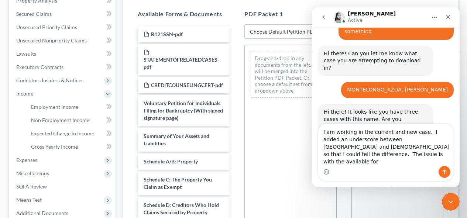
scroll to position [466, 0]
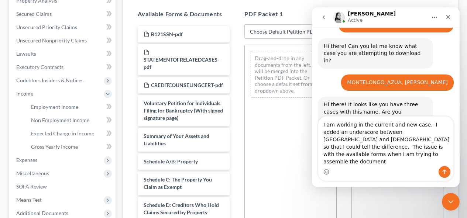
type textarea "I am working in the current and new case. I added an underscore between [GEOGRA…"
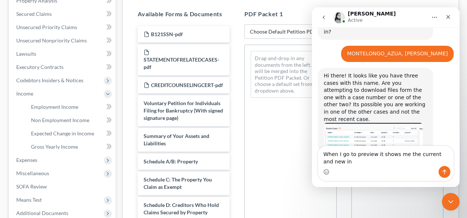
scroll to position [502, 0]
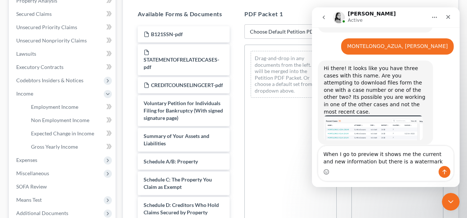
type textarea "When I go to preview it shows me the current and new information but there is a…"
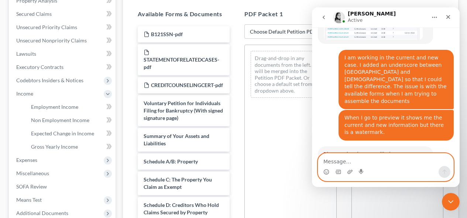
scroll to position [611, 0]
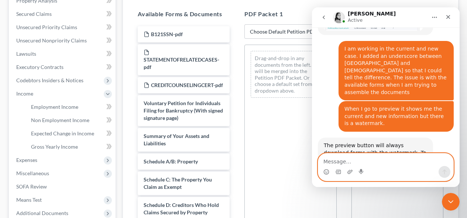
click at [379, 157] on textarea "Message…" at bounding box center [385, 160] width 135 height 13
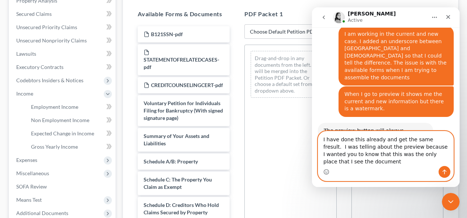
scroll to position [633, 0]
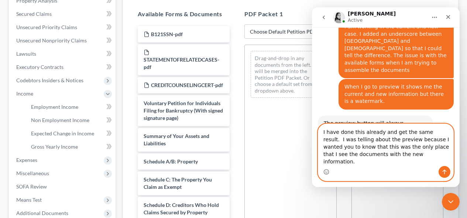
type textarea "I have done this already and get the same result. I was telling about the previ…"
click at [443, 169] on icon "Send a message…" at bounding box center [445, 172] width 6 height 6
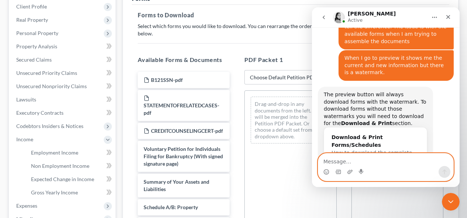
scroll to position [103, 0]
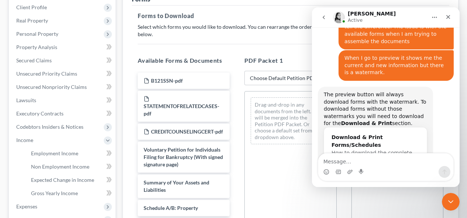
click at [377, 134] on div "Download & Print Forms/Schedules" at bounding box center [376, 142] width 88 height 16
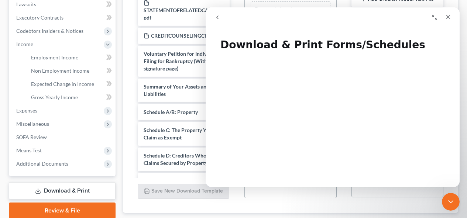
scroll to position [245, 0]
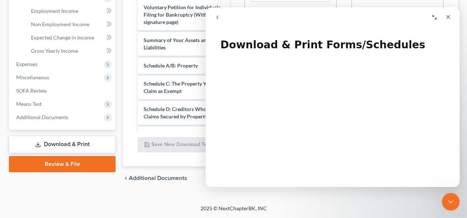
click at [92, 142] on link "Download & Print" at bounding box center [62, 144] width 107 height 17
click at [93, 144] on link "Download & Print" at bounding box center [62, 144] width 107 height 17
drag, startPoint x: 466, startPoint y: 133, endPoint x: 472, endPoint y: 155, distance: 23.0
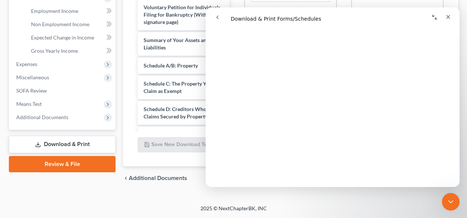
scroll to position [100, 0]
click at [449, 20] on icon "Close" at bounding box center [448, 17] width 6 height 6
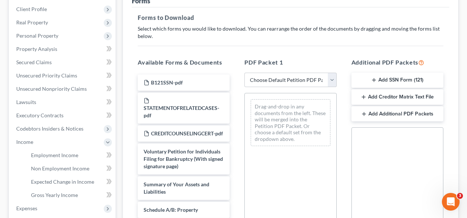
scroll to position [103, 0]
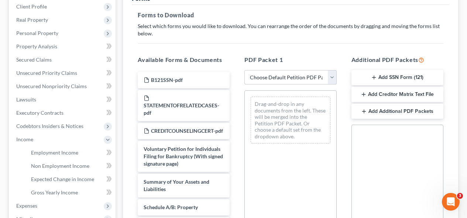
click at [332, 76] on select "Choose Default Petition PDF Packet Complete Bankruptcy Petition (all forms and …" at bounding box center [290, 77] width 92 height 15
select select "0"
click at [244, 70] on select "Choose Default Petition PDF Packet Complete Bankruptcy Petition (all forms and …" at bounding box center [290, 77] width 92 height 15
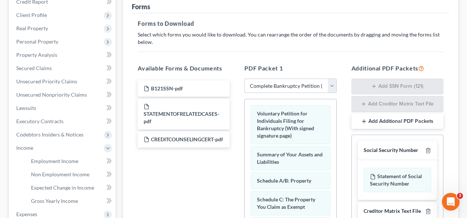
scroll to position [97, 0]
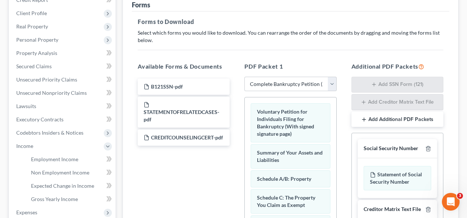
click at [447, 202] on icon "Open Intercom Messenger" at bounding box center [451, 202] width 12 height 12
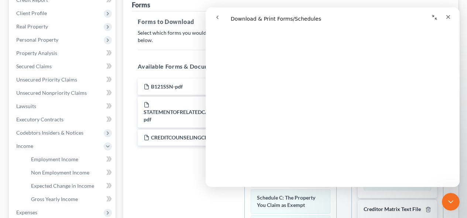
scroll to position [0, 0]
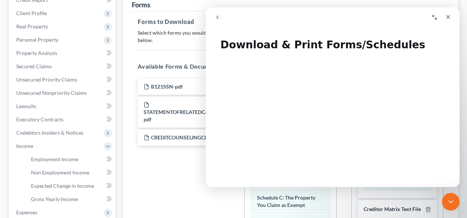
click at [445, 18] on icon "Close" at bounding box center [448, 17] width 6 height 6
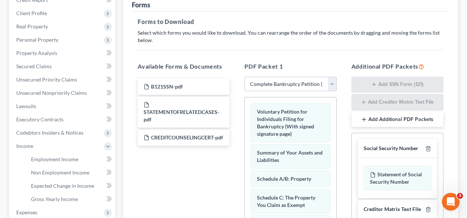
click at [444, 198] on div "Open Intercom Messenger" at bounding box center [451, 202] width 24 height 24
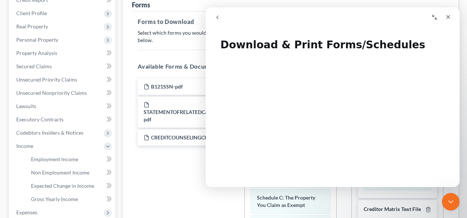
click at [221, 17] on button "go back" at bounding box center [217, 17] width 14 height 14
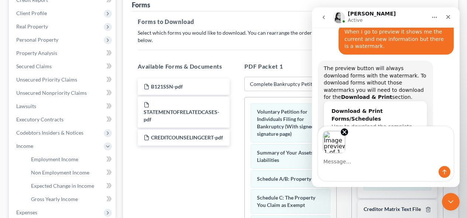
scroll to position [689, 0]
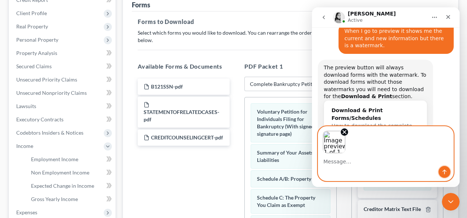
click at [444, 172] on icon "Send a message…" at bounding box center [445, 172] width 6 height 6
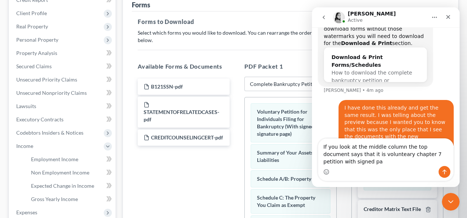
scroll to position [750, 0]
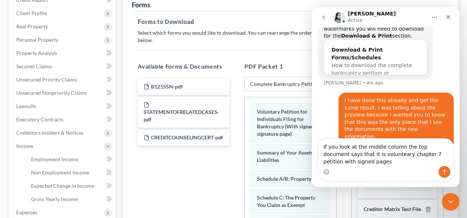
click at [371, 155] on textarea "If you look at the middle column the top document says that it is volunteary ch…" at bounding box center [385, 152] width 135 height 27
click at [392, 156] on textarea "If you look at the middle column the top document says that it is voluntary cha…" at bounding box center [385, 152] width 135 height 27
click at [351, 162] on textarea "If you look at the middle column the top document says that it is voluntary cha…" at bounding box center [385, 152] width 135 height 27
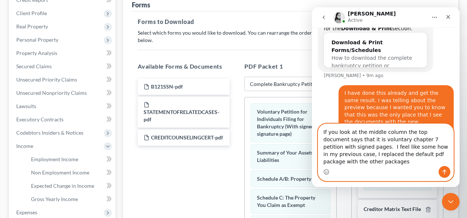
scroll to position [765, 0]
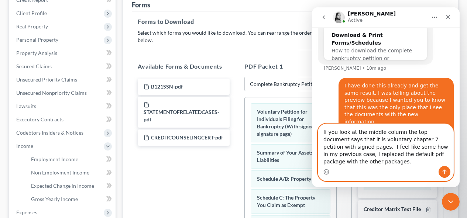
type textarea "If you look at the middle column the top document says that it is voluntary cha…"
click at [446, 171] on icon "Send a message…" at bounding box center [445, 172] width 6 height 6
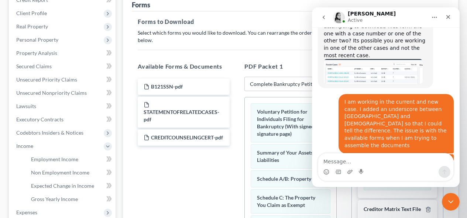
scroll to position [781, 0]
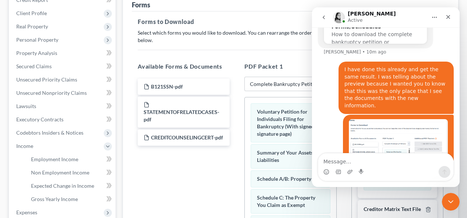
click at [435, 17] on icon "Home" at bounding box center [435, 17] width 6 height 6
click at [419, 36] on div "Expand window" at bounding box center [415, 36] width 52 height 8
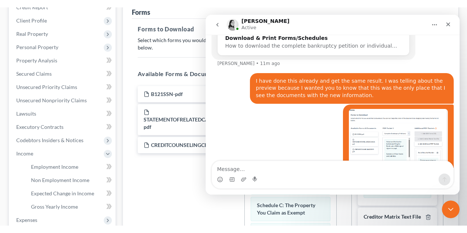
scroll to position [628, 0]
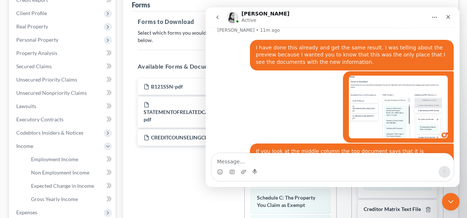
click at [353, 172] on div "Intercom messenger" at bounding box center [332, 172] width 241 height 12
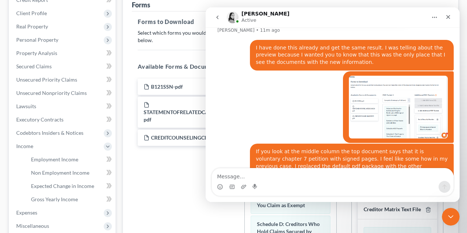
scroll to position [613, 0]
